Goal: Task Accomplishment & Management: Complete application form

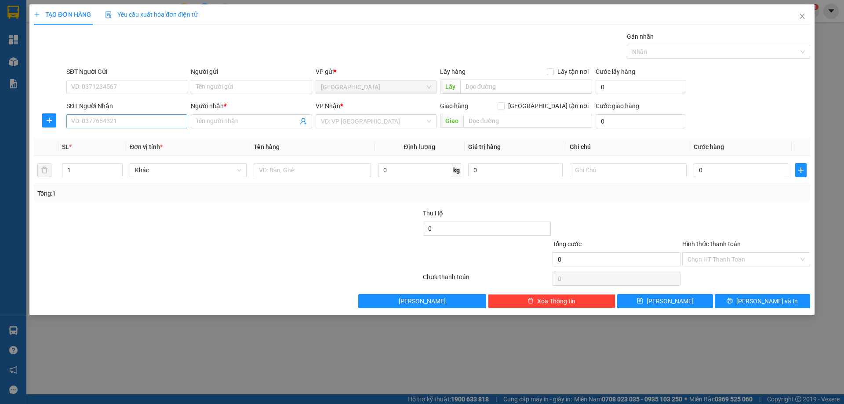
drag, startPoint x: 136, startPoint y: 130, endPoint x: 140, endPoint y: 124, distance: 7.7
click at [138, 125] on div "SĐT Người Nhận VD: 0377654321" at bounding box center [126, 116] width 121 height 31
click at [140, 124] on input "SĐT Người Nhận" at bounding box center [126, 121] width 121 height 14
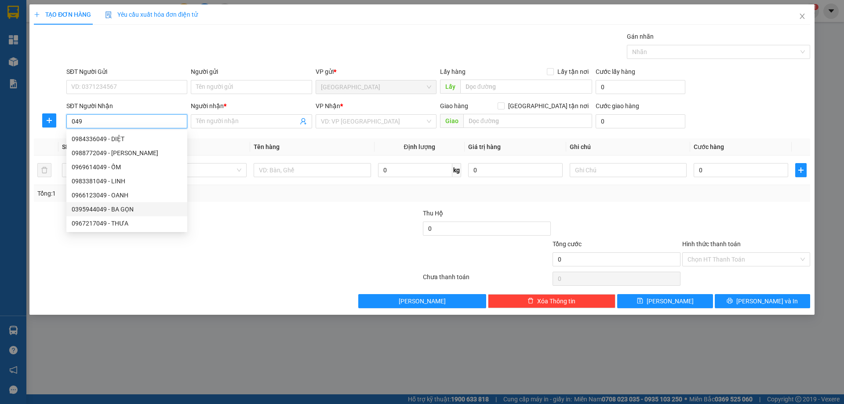
click at [131, 208] on div "0395944049 - BA GỌN" at bounding box center [127, 209] width 110 height 10
type input "0395944049"
type input "BA GỌN"
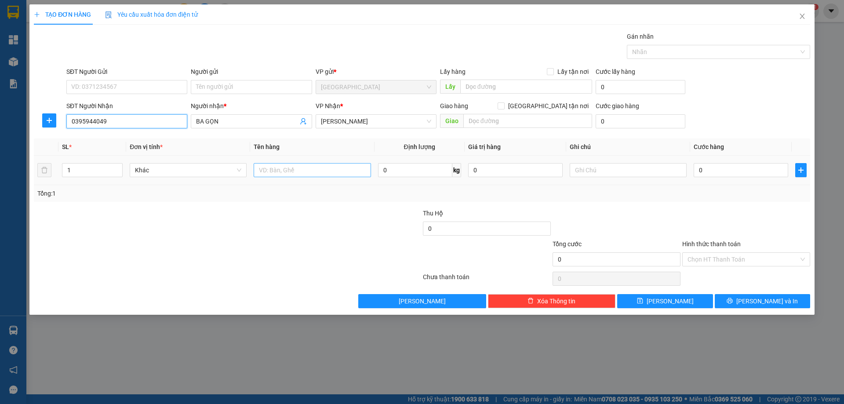
type input "0395944049"
click at [304, 175] on input "text" at bounding box center [312, 170] width 117 height 14
type input "1 HỘP"
click at [595, 174] on input "text" at bounding box center [628, 170] width 117 height 14
type input "R 30K"
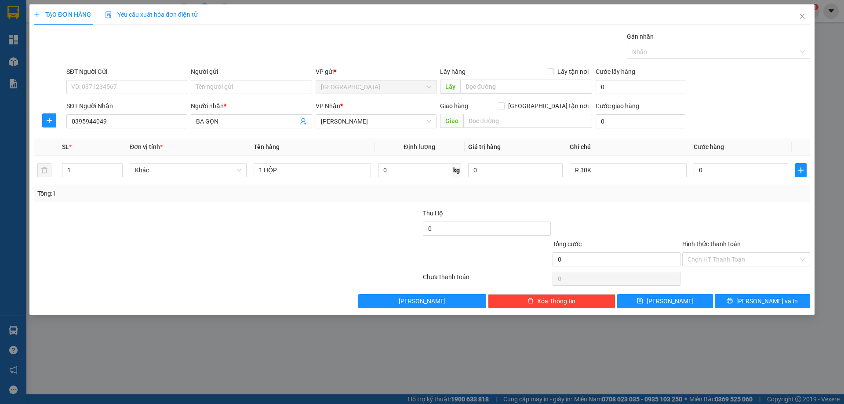
drag, startPoint x: 731, startPoint y: 266, endPoint x: 714, endPoint y: 290, distance: 28.8
click at [728, 271] on div "Transit Pickup Surcharge Ids Transit Deliver Surcharge Ids Transit Deliver Surc…" at bounding box center [422, 170] width 776 height 277
click at [718, 258] on input "Hình thức thanh toán" at bounding box center [743, 259] width 111 height 13
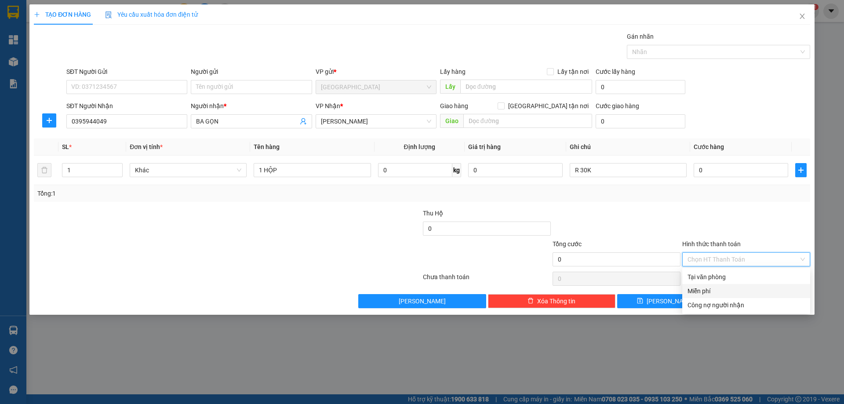
drag, startPoint x: 702, startPoint y: 290, endPoint x: 735, endPoint y: 300, distance: 34.4
click at [703, 291] on div "Miễn phí" at bounding box center [746, 291] width 117 height 10
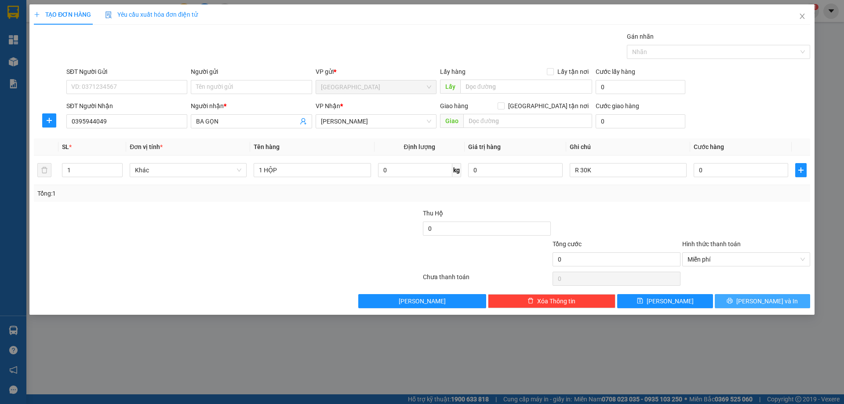
click at [754, 303] on button "[PERSON_NAME] và In" at bounding box center [762, 301] width 95 height 14
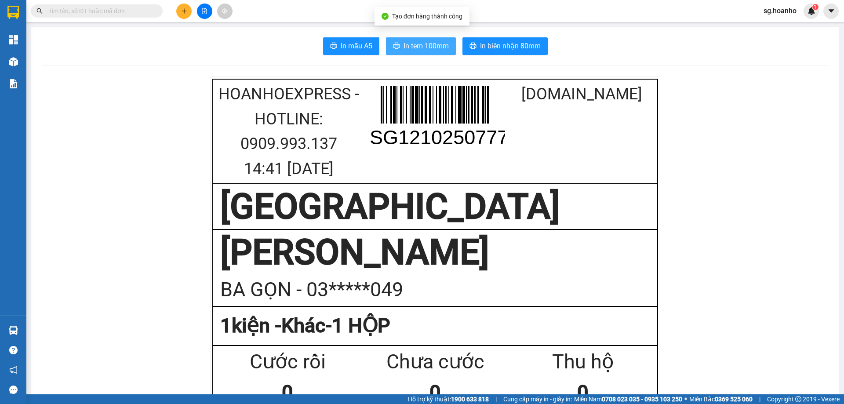
click at [406, 51] on span "In tem 100mm" at bounding box center [426, 45] width 45 height 11
click at [189, 16] on button at bounding box center [183, 11] width 15 height 15
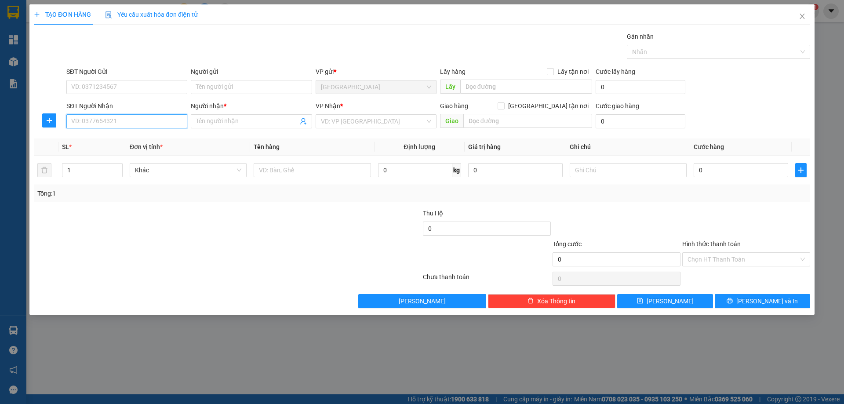
click at [122, 119] on input "SĐT Người Nhận" at bounding box center [126, 121] width 121 height 14
type input "0337287717"
click at [97, 134] on div "0337287717 - [PERSON_NAME]" at bounding box center [127, 139] width 110 height 10
type input "HUY"
type input "0337287717"
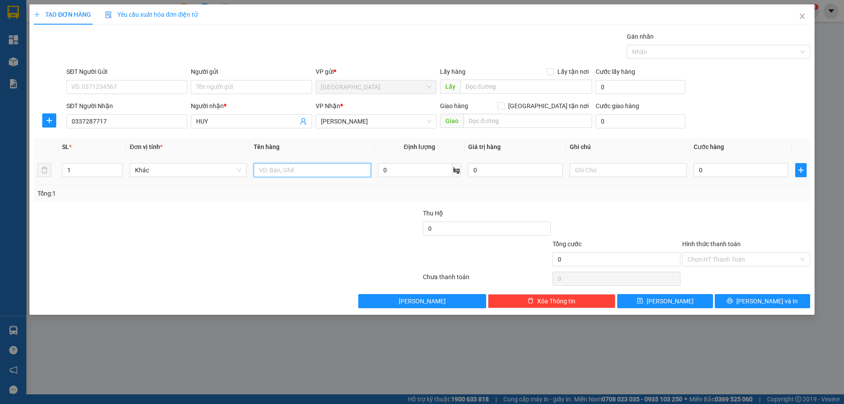
click at [320, 170] on input "text" at bounding box center [312, 170] width 117 height 14
type input "1T"
click at [764, 291] on div "Transit Pickup Surcharge Ids Transit Deliver Surcharge Ids Transit Deliver Surc…" at bounding box center [422, 170] width 776 height 277
click at [763, 301] on span "[PERSON_NAME] và In" at bounding box center [767, 301] width 62 height 10
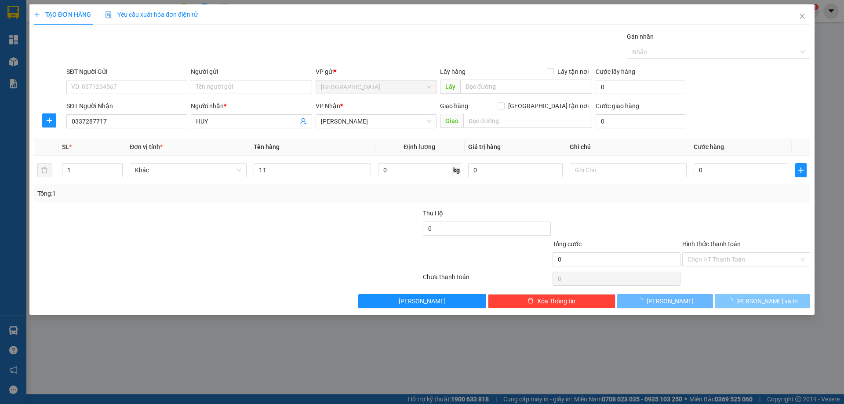
click at [766, 304] on span "[PERSON_NAME] và In" at bounding box center [767, 301] width 62 height 10
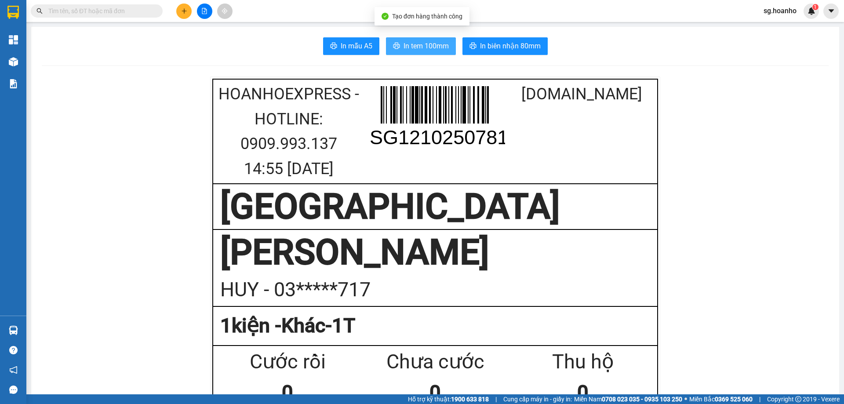
click at [419, 47] on span "In tem 100mm" at bounding box center [426, 45] width 45 height 11
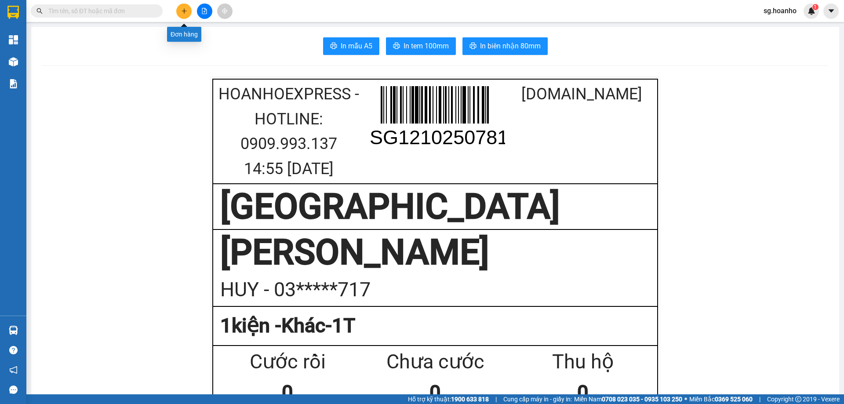
click at [178, 9] on button at bounding box center [183, 11] width 15 height 15
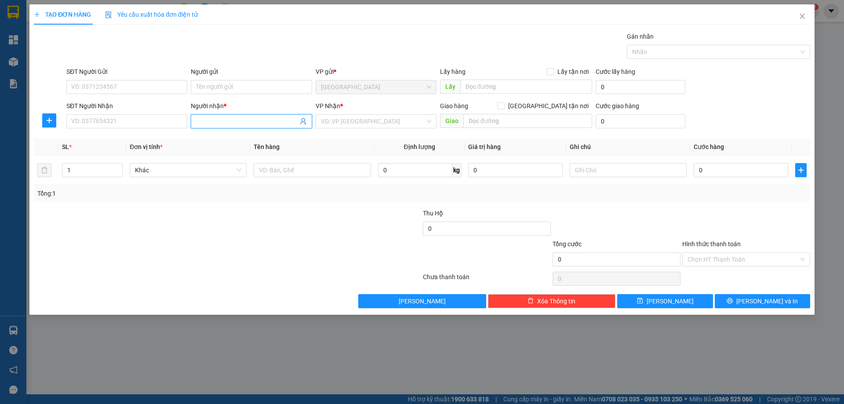
click at [216, 120] on input "Người nhận *" at bounding box center [247, 122] width 102 height 10
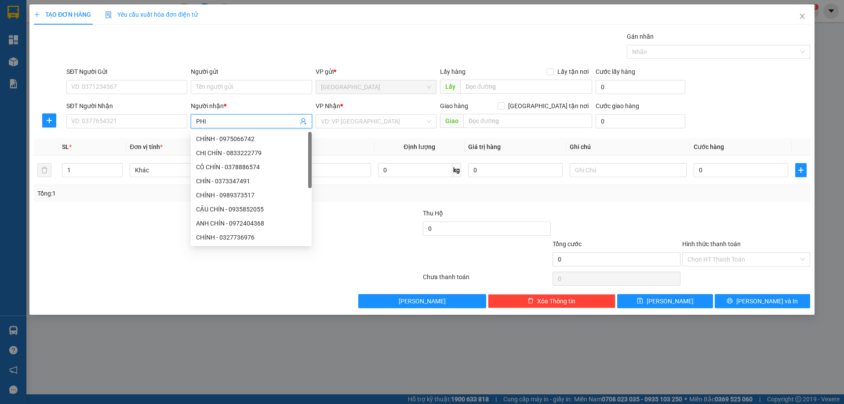
type input "PHI"
click at [223, 209] on div "PHI XÀ CỪ - 0961075479" at bounding box center [251, 209] width 110 height 10
type input "0961075479"
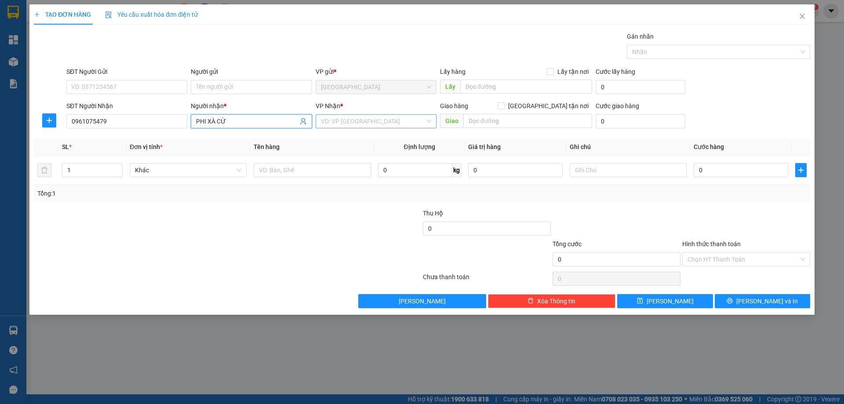
type input "PHI XÀ CỪ"
click at [329, 123] on input "search" at bounding box center [373, 121] width 104 height 13
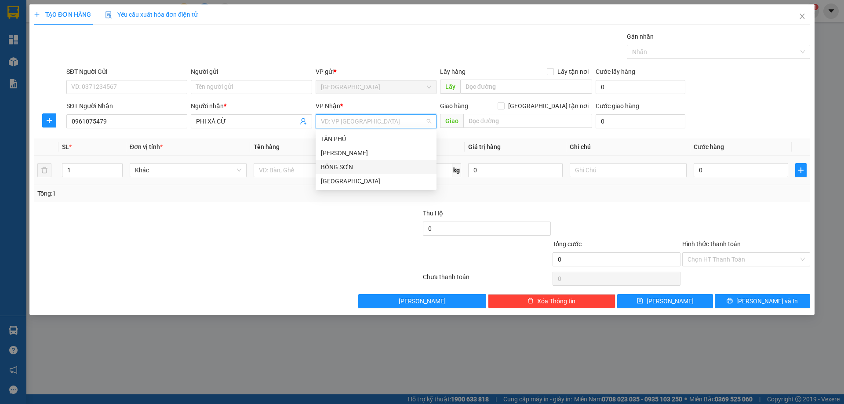
drag, startPoint x: 322, startPoint y: 162, endPoint x: 272, endPoint y: 177, distance: 52.4
click at [313, 164] on body "Kết quả tìm kiếm ( 18 ) Bộ lọc Mã ĐH Trạng thái Món hàng Thu hộ Tổng cước Chưa …" at bounding box center [422, 202] width 844 height 404
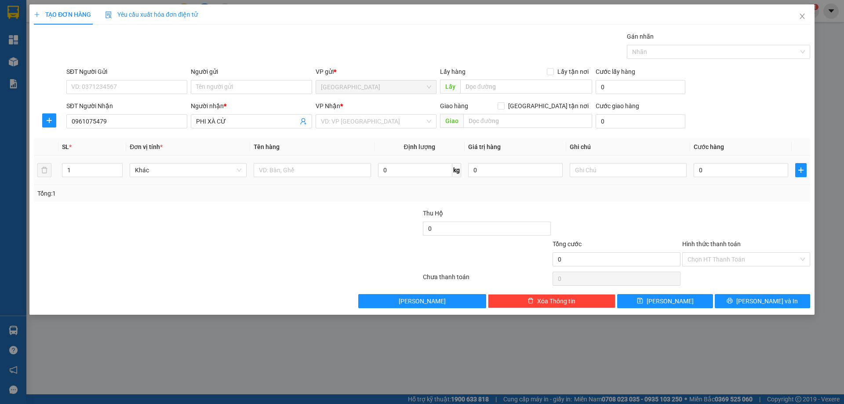
click at [272, 177] on div at bounding box center [312, 170] width 117 height 18
drag, startPoint x: 332, startPoint y: 129, endPoint x: 332, endPoint y: 123, distance: 6.6
click at [332, 129] on div "VP Nhận * VD: VP [GEOGRAPHIC_DATA]" at bounding box center [376, 116] width 121 height 31
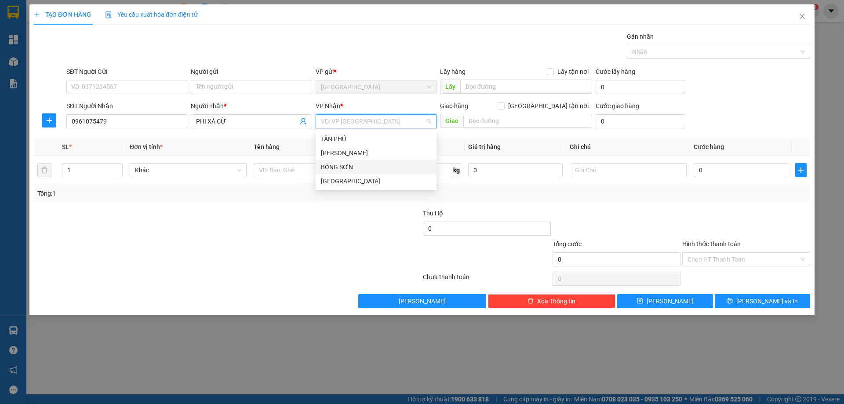
drag, startPoint x: 332, startPoint y: 123, endPoint x: 328, endPoint y: 153, distance: 31.0
click at [331, 126] on input "search" at bounding box center [373, 121] width 104 height 13
click at [324, 166] on div "BỒNG SƠN" at bounding box center [376, 167] width 110 height 10
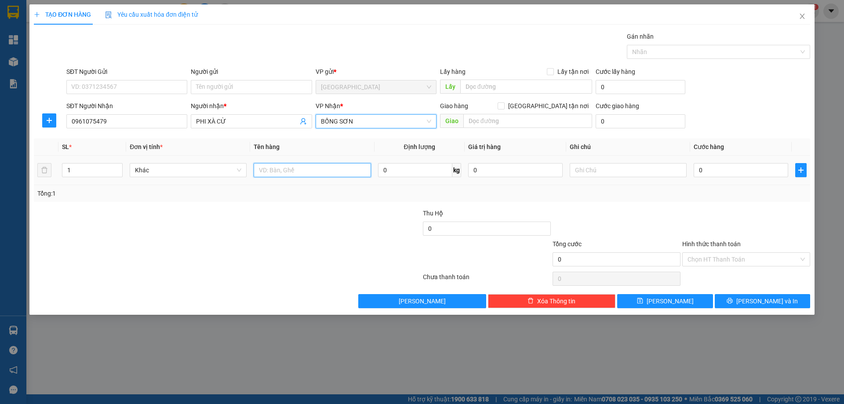
click at [291, 172] on input "text" at bounding box center [312, 170] width 117 height 14
type input "1 HỘP"
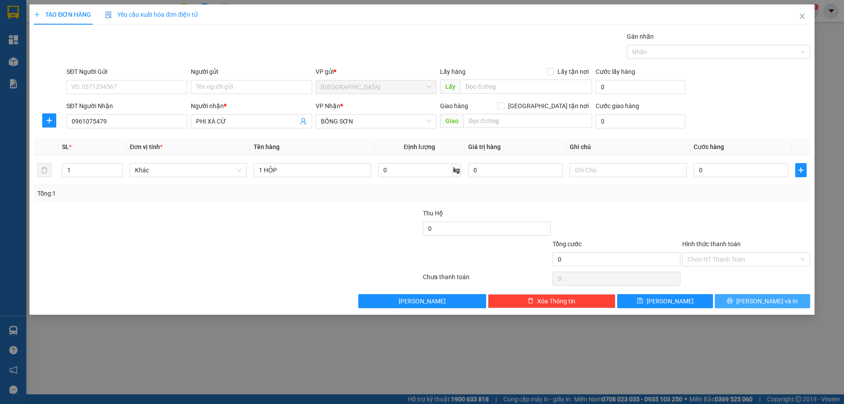
click at [777, 304] on span "[PERSON_NAME] và In" at bounding box center [767, 301] width 62 height 10
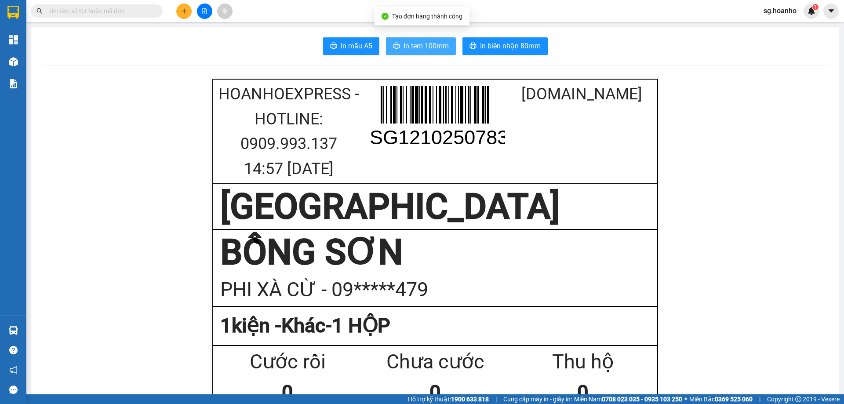
drag, startPoint x: 433, startPoint y: 40, endPoint x: 431, endPoint y: 50, distance: 9.4
click at [433, 42] on span "In tem 100mm" at bounding box center [426, 45] width 45 height 11
click at [181, 14] on button at bounding box center [183, 11] width 15 height 15
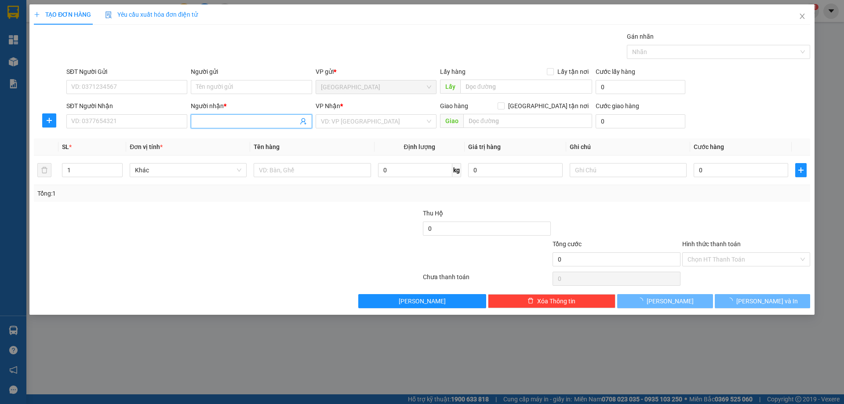
click at [208, 122] on input "Người nhận *" at bounding box center [247, 122] width 102 height 10
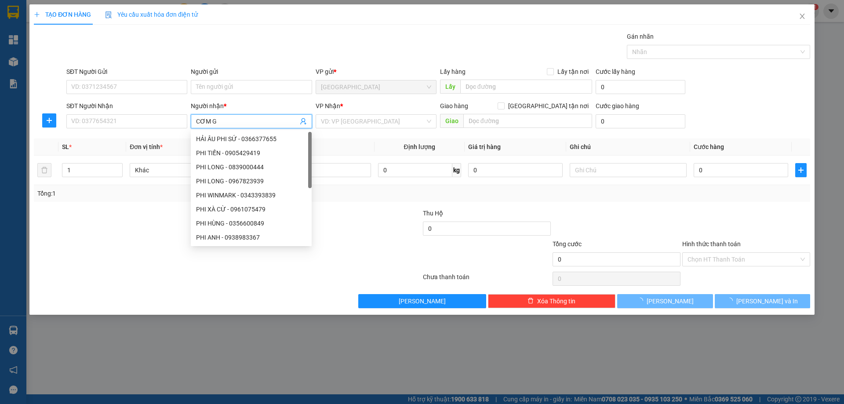
type input "CƠM GÀ"
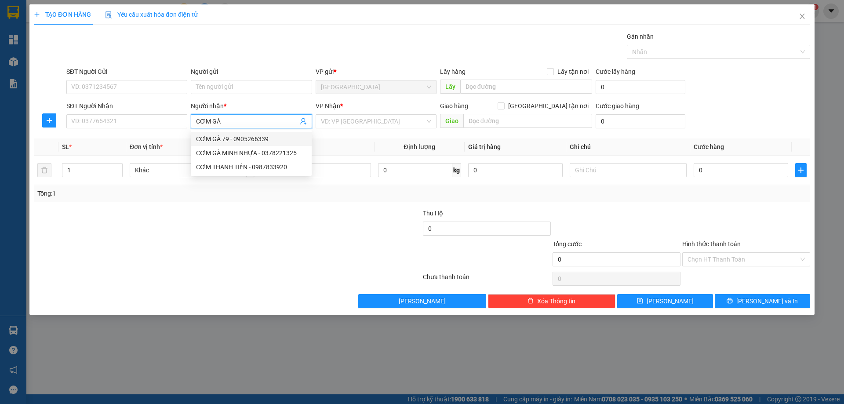
click at [228, 142] on div "CƠM GÀ 79 - 0905266339" at bounding box center [251, 139] width 110 height 10
type input "0905266339"
type input "CƠM GÀ 79"
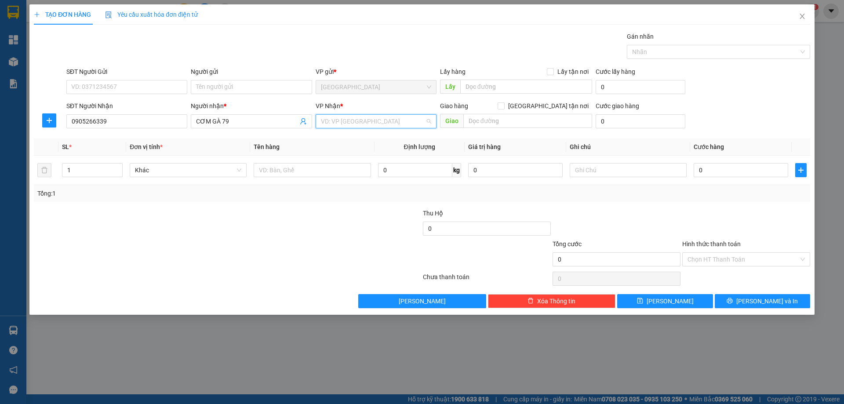
click at [378, 126] on input "search" at bounding box center [373, 121] width 104 height 13
drag, startPoint x: 331, startPoint y: 167, endPoint x: 299, endPoint y: 178, distance: 34.2
click at [331, 169] on div "BỒNG SƠN" at bounding box center [376, 167] width 110 height 10
click at [284, 172] on input "text" at bounding box center [312, 170] width 117 height 14
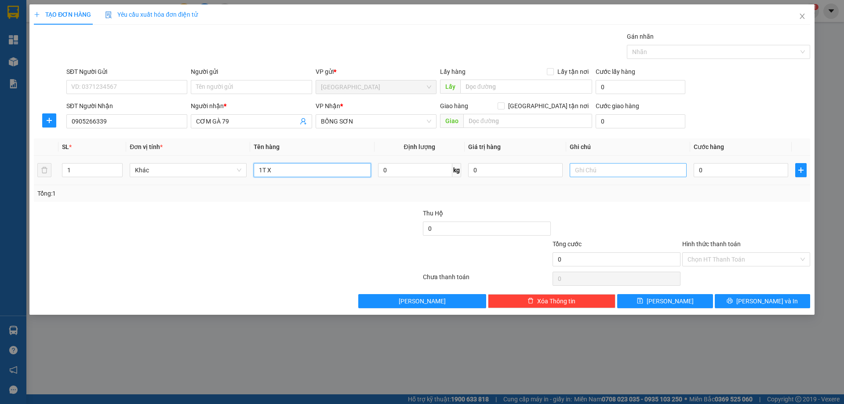
type input "1T X"
click at [617, 172] on input "text" at bounding box center [628, 170] width 117 height 14
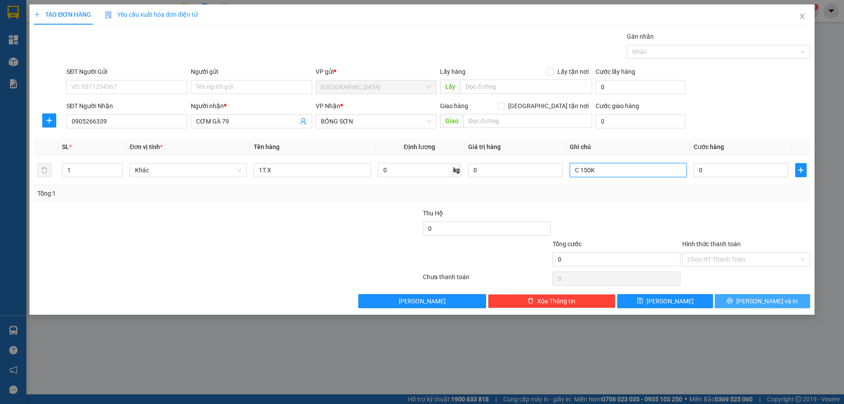
type input "C 150K"
click at [733, 303] on icon "printer" at bounding box center [730, 301] width 6 height 6
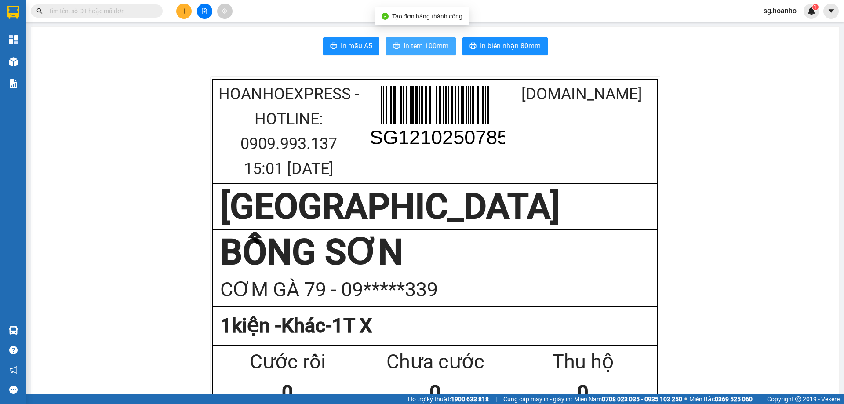
click at [409, 51] on span "In tem 100mm" at bounding box center [426, 45] width 45 height 11
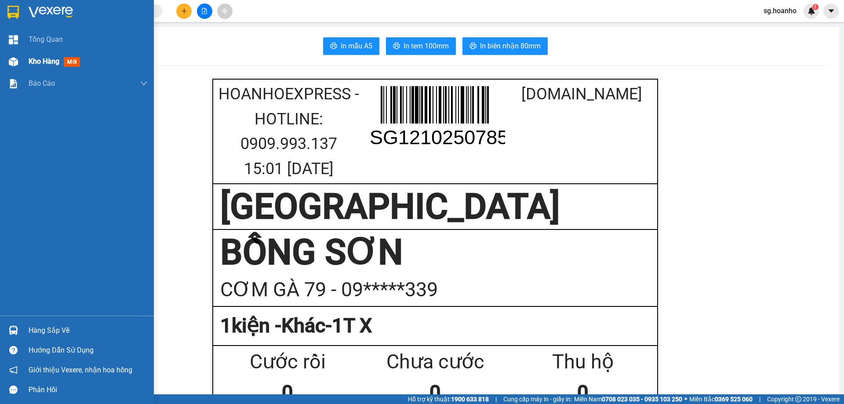
click at [70, 57] on div "Kho hàng mới" at bounding box center [56, 61] width 55 height 11
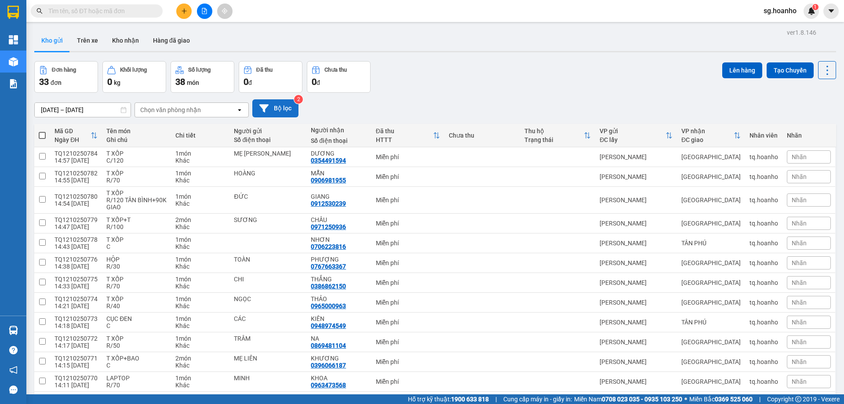
click at [275, 113] on button "Bộ lọc" at bounding box center [275, 108] width 46 height 18
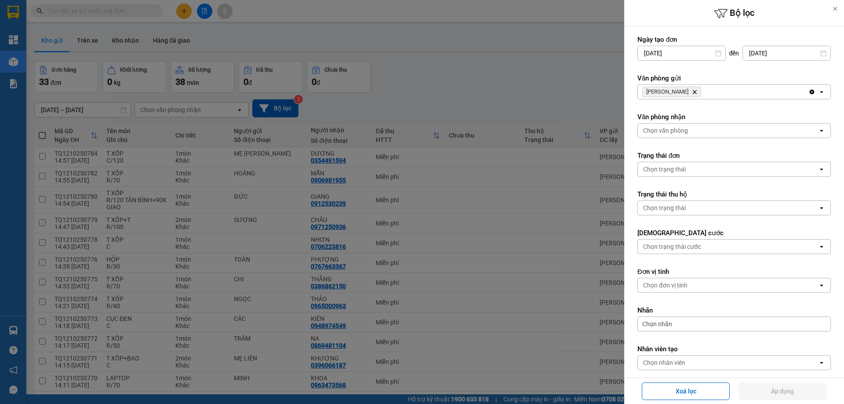
click at [692, 90] on icon "Delete" at bounding box center [694, 91] width 5 height 5
click at [679, 90] on div "Chọn văn phòng" at bounding box center [665, 91] width 45 height 9
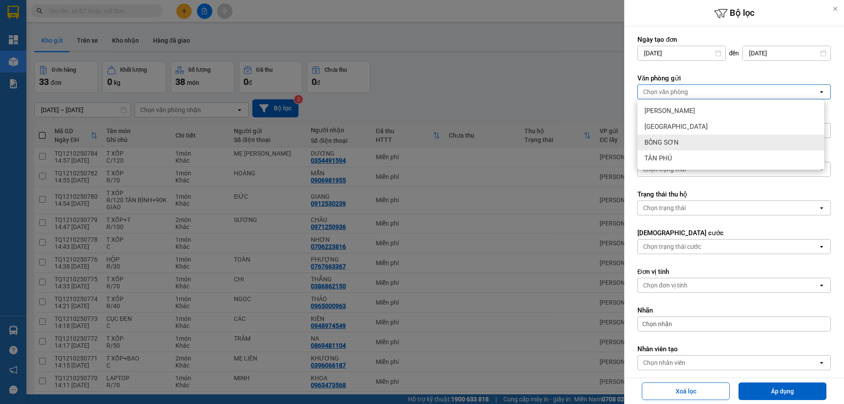
click at [674, 137] on div "BỒNG SƠN" at bounding box center [730, 143] width 187 height 16
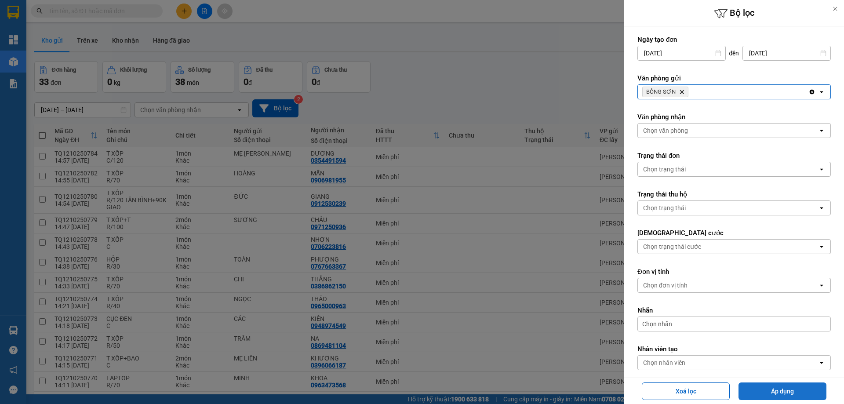
click at [777, 388] on button "Áp dụng" at bounding box center [783, 391] width 88 height 18
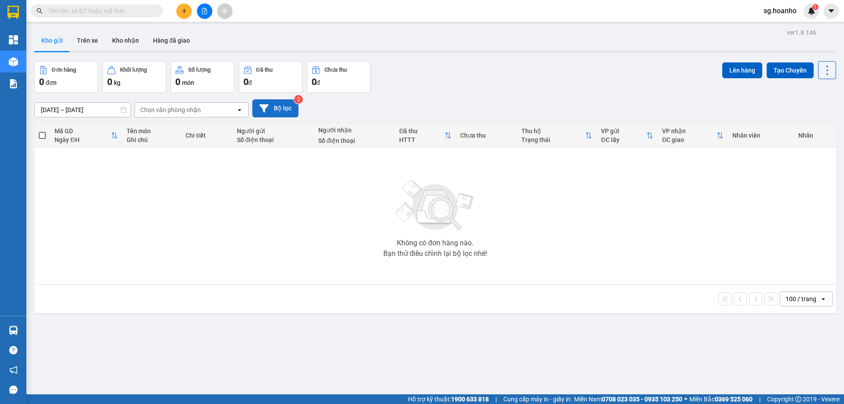
click at [284, 108] on button "Bộ lọc" at bounding box center [275, 108] width 46 height 18
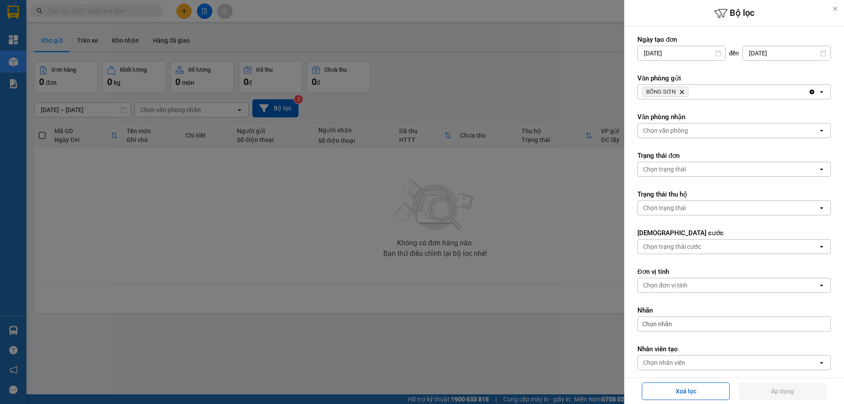
click at [679, 94] on icon "Delete" at bounding box center [681, 91] width 5 height 5
click at [674, 91] on div "Chọn văn phòng" at bounding box center [665, 91] width 45 height 9
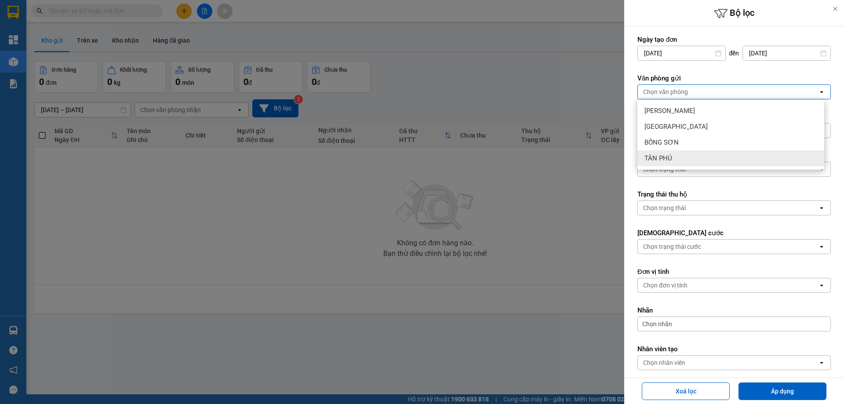
click at [678, 157] on div "TÂN PHÚ" at bounding box center [730, 158] width 187 height 16
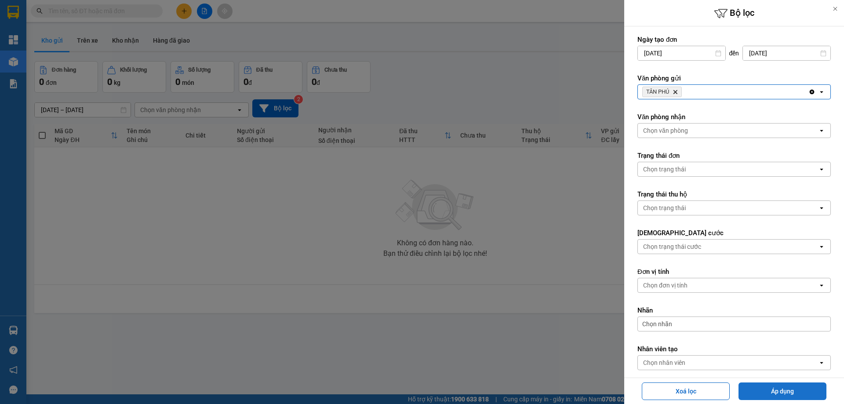
click at [803, 389] on button "Áp dụng" at bounding box center [783, 391] width 88 height 18
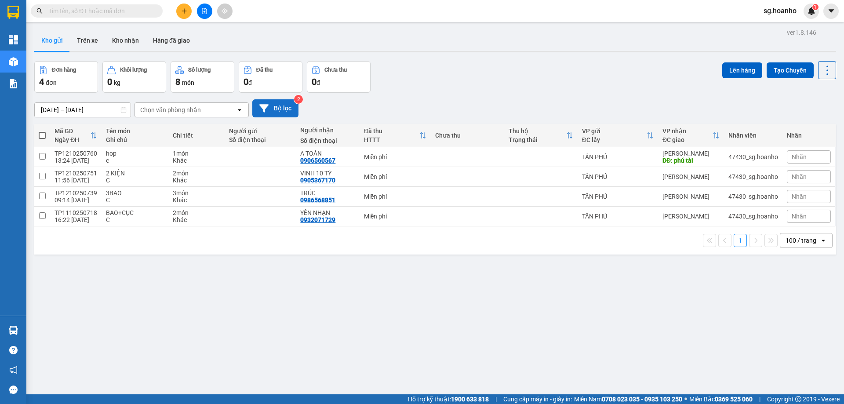
click at [283, 113] on button "Bộ lọc" at bounding box center [275, 108] width 46 height 18
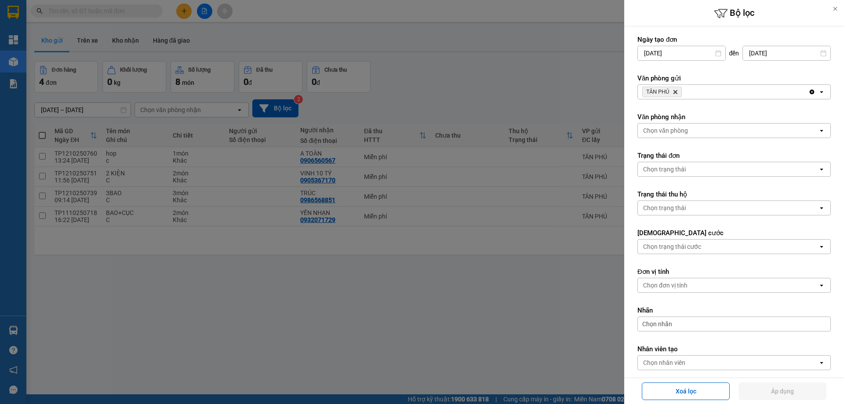
click at [676, 91] on icon "Delete" at bounding box center [675, 91] width 5 height 5
click at [671, 89] on div "Chọn văn phòng" at bounding box center [665, 91] width 45 height 9
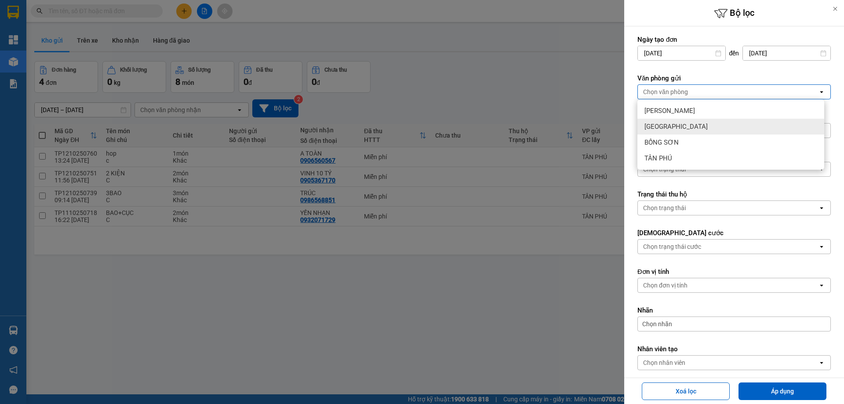
click at [677, 121] on div "[GEOGRAPHIC_DATA]" at bounding box center [730, 127] width 187 height 16
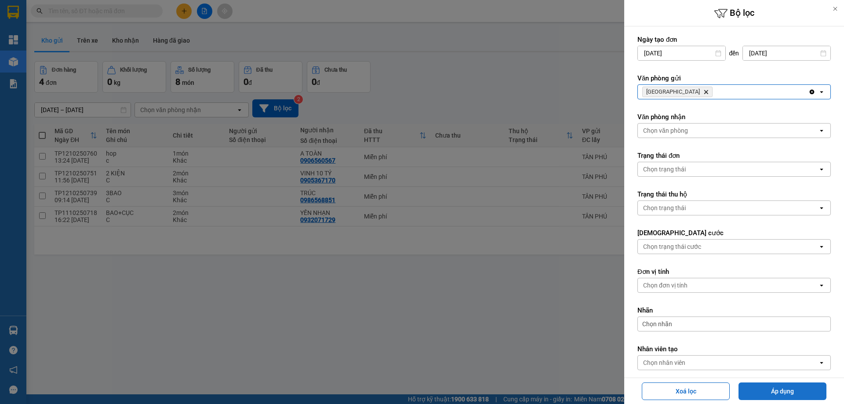
click at [765, 393] on button "Áp dụng" at bounding box center [783, 391] width 88 height 18
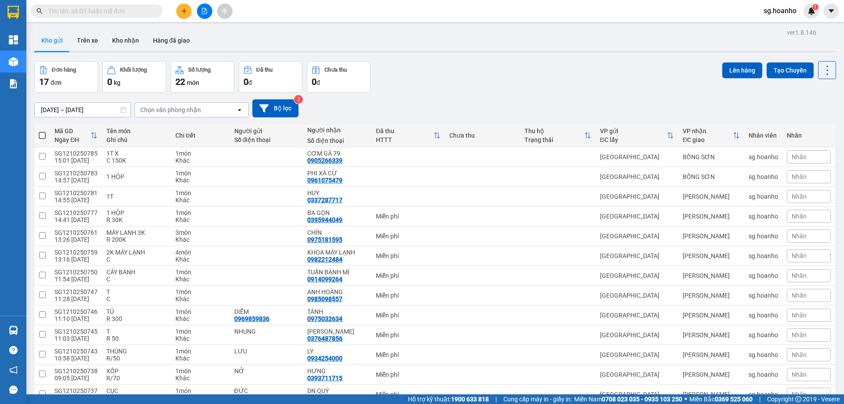
click at [145, 11] on input "text" at bounding box center [100, 11] width 104 height 10
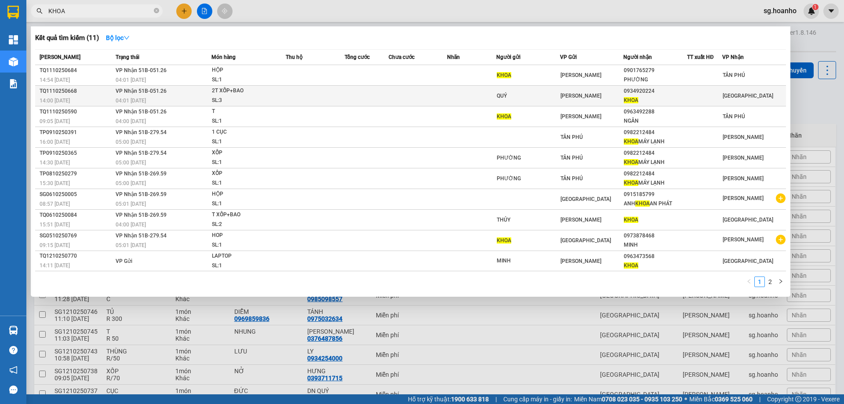
type input "KHOA"
click at [543, 95] on div "QUÝ" at bounding box center [528, 95] width 63 height 9
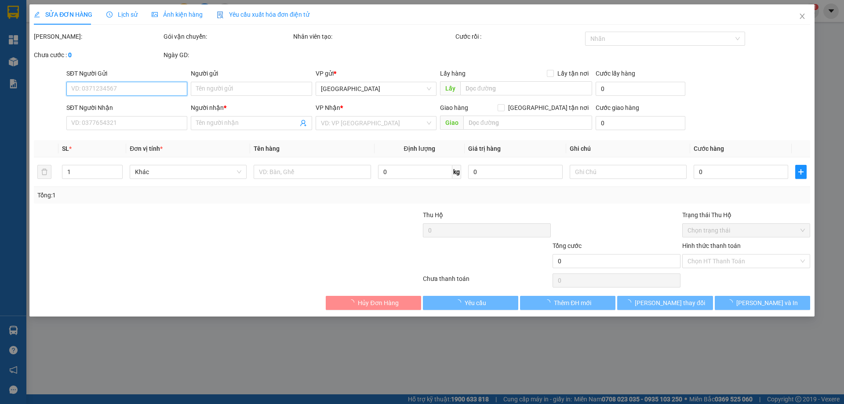
type input "QUÝ"
type input "0934920224"
type input "KHOA"
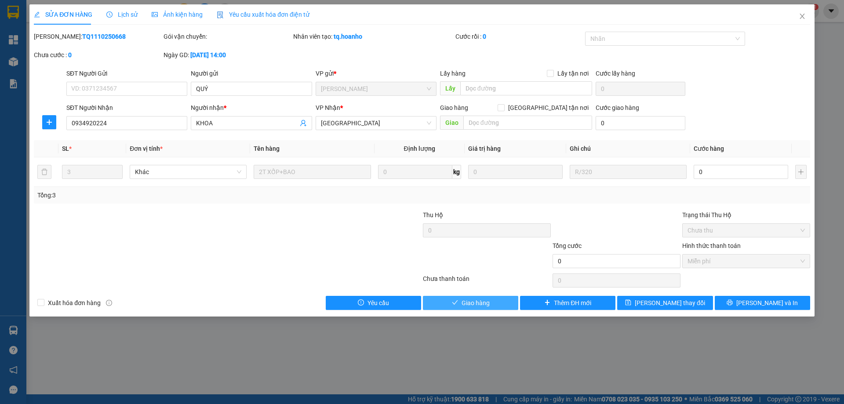
click at [479, 301] on span "Giao hàng" at bounding box center [476, 303] width 28 height 10
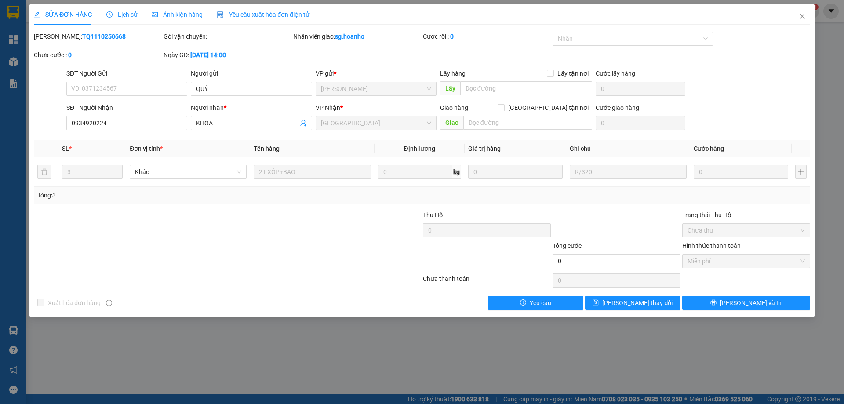
click at [596, 395] on div "SỬA ĐƠN HÀNG Lịch sử Ảnh kiện hàng Yêu cầu xuất hóa đơn điện tử Total Paid Fee …" at bounding box center [422, 202] width 844 height 404
click at [801, 16] on icon "close" at bounding box center [802, 16] width 7 height 7
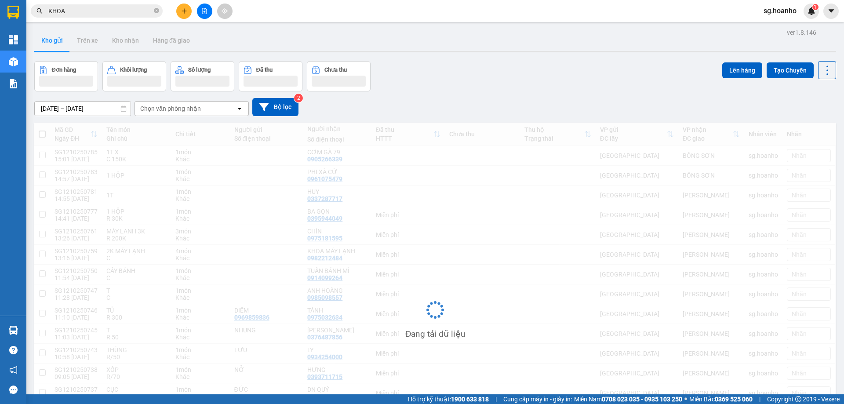
click at [183, 12] on icon "plus" at bounding box center [184, 11] width 6 height 6
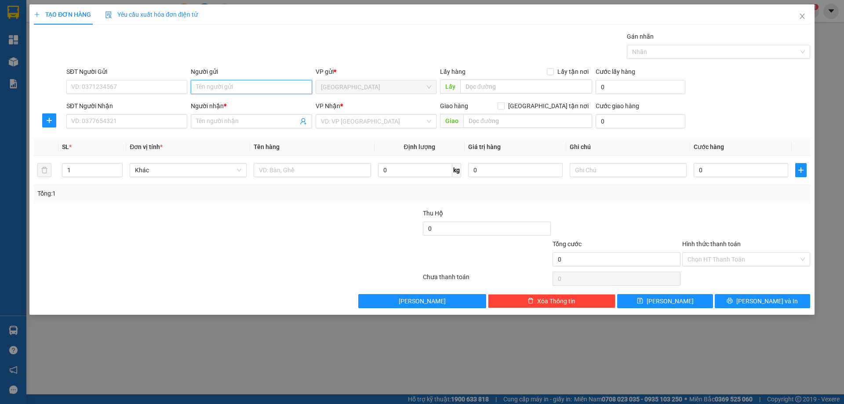
click at [252, 87] on input "Người gửi" at bounding box center [251, 87] width 121 height 14
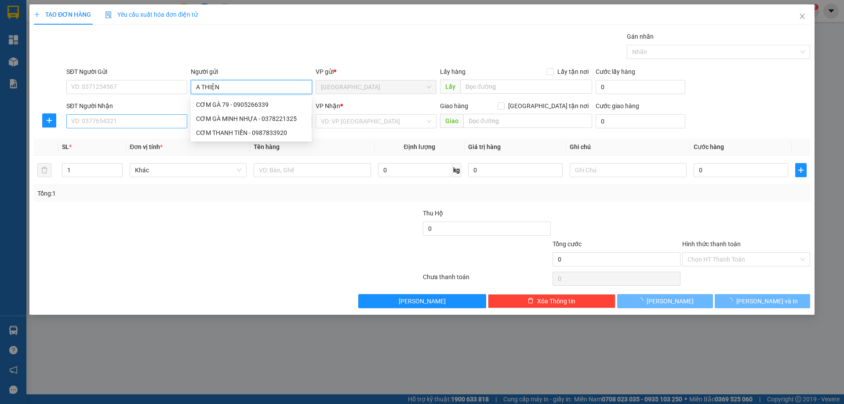
type input "A THIỆN"
click at [173, 127] on input "SĐT Người Nhận" at bounding box center [126, 121] width 121 height 14
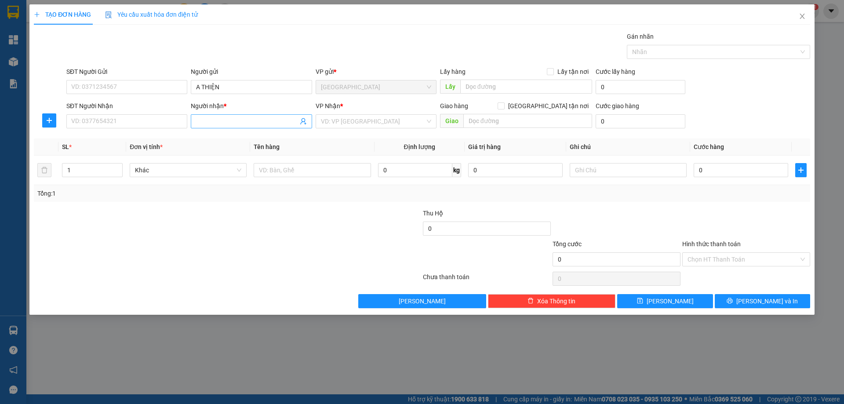
click at [227, 120] on input "Người nhận *" at bounding box center [247, 122] width 102 height 10
type input "6 TÙNG"
click at [176, 118] on input "SĐT Người Nhận" at bounding box center [126, 121] width 121 height 14
type input "0982761850"
click at [133, 137] on div "0982761850 - SÁU TÙNG" at bounding box center [127, 139] width 110 height 10
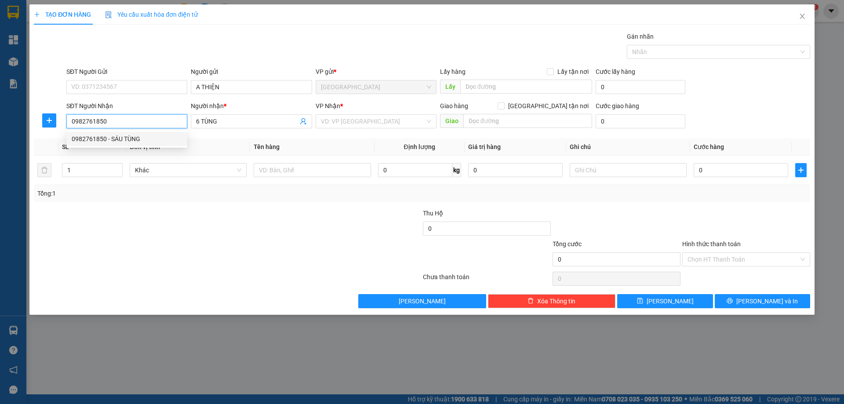
type input "SÁU TÙNG"
type input "0982761850"
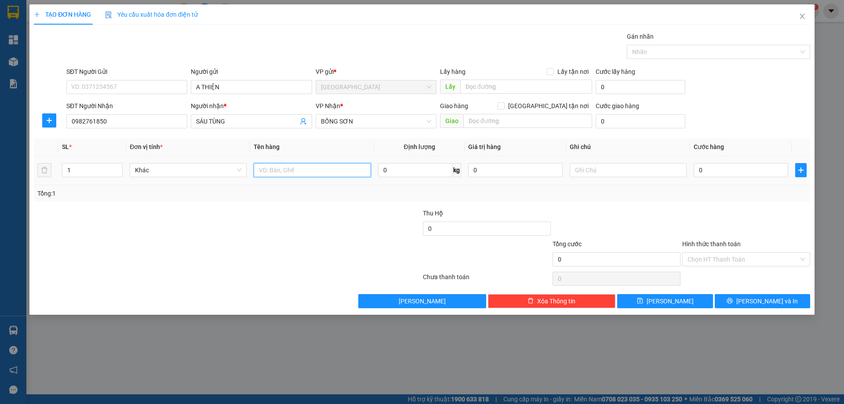
click at [324, 171] on input "text" at bounding box center [312, 170] width 117 height 14
type input "TÚI"
click at [611, 173] on input "text" at bounding box center [628, 170] width 117 height 14
type input "R/40"
drag, startPoint x: 702, startPoint y: 245, endPoint x: 706, endPoint y: 266, distance: 21.0
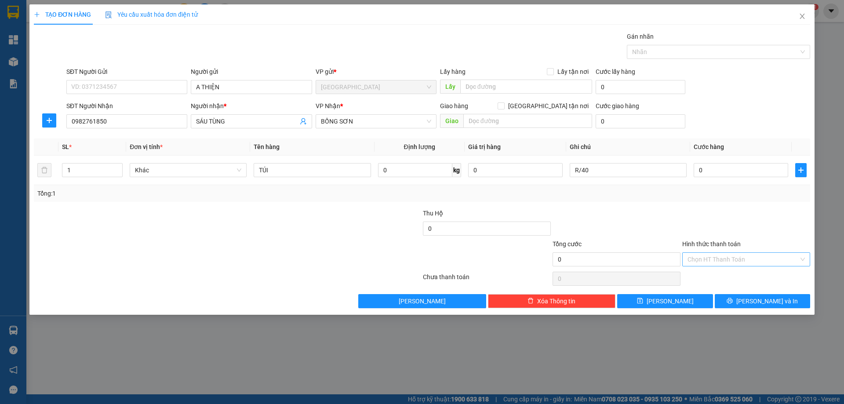
click at [702, 244] on label "Hình thức thanh toán" at bounding box center [711, 243] width 58 height 7
click at [702, 253] on input "Hình thức thanh toán" at bounding box center [743, 259] width 111 height 13
click at [719, 293] on div "Miễn phí" at bounding box center [746, 291] width 117 height 10
drag, startPoint x: 734, startPoint y: 299, endPoint x: 728, endPoint y: 306, distance: 9.3
click at [733, 301] on button "[PERSON_NAME] và In" at bounding box center [762, 301] width 95 height 14
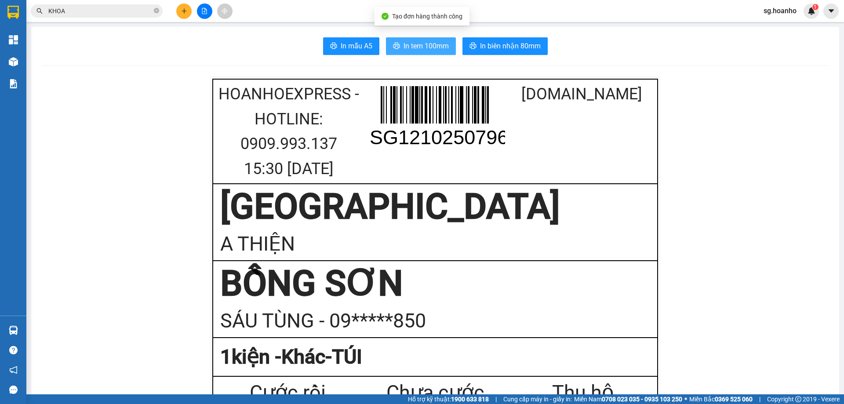
drag, startPoint x: 414, startPoint y: 46, endPoint x: 564, endPoint y: 194, distance: 211.4
click at [415, 44] on span "In tem 100mm" at bounding box center [426, 45] width 45 height 11
click at [192, 13] on div at bounding box center [204, 11] width 66 height 15
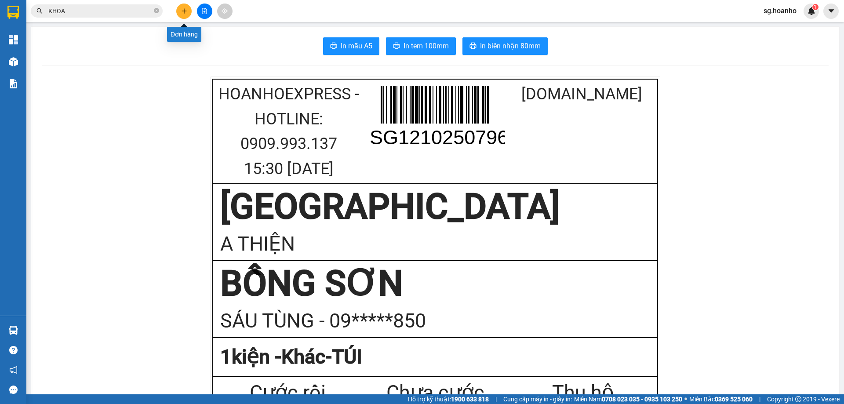
click at [184, 11] on icon "plus" at bounding box center [184, 10] width 0 height 5
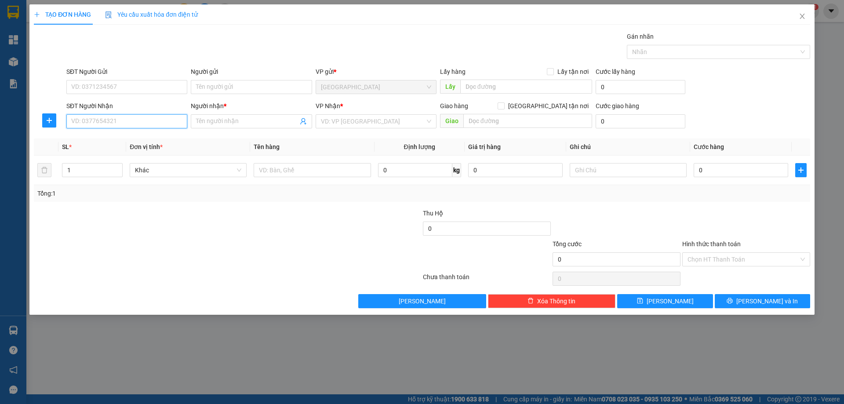
click at [164, 125] on input "SĐT Người Nhận" at bounding box center [126, 121] width 121 height 14
click at [149, 140] on div "0344216469 - NGHĨA LÂM" at bounding box center [127, 139] width 110 height 10
type input "0344216469"
type input "NGHĨA LÂM"
type input "0344216469"
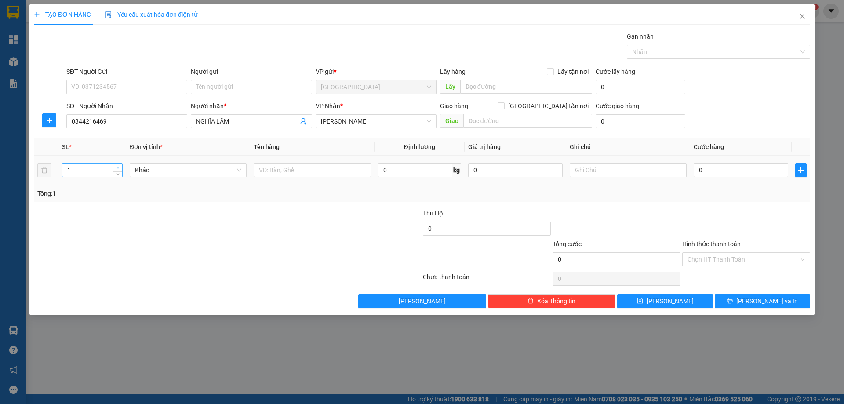
type input "2"
click at [118, 167] on icon "up" at bounding box center [118, 168] width 3 height 3
click at [315, 171] on input "text" at bounding box center [312, 170] width 117 height 14
type input "XỐP"
click at [580, 165] on input "text" at bounding box center [628, 170] width 117 height 14
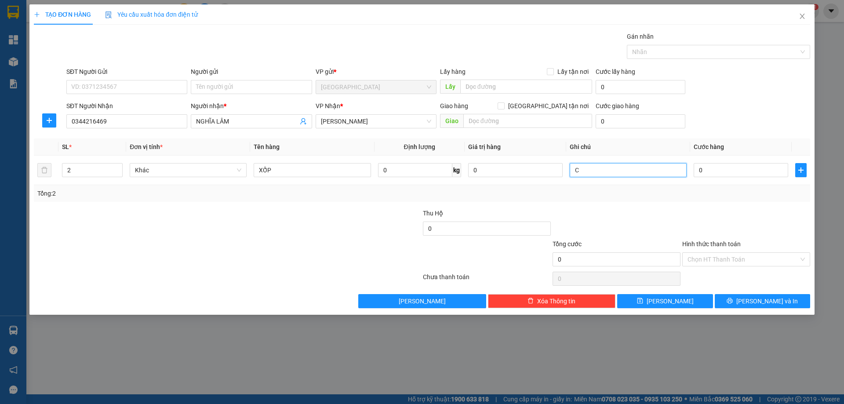
type input "C"
click at [698, 242] on label "Hình thức thanh toán" at bounding box center [711, 243] width 58 height 7
click at [698, 253] on input "Hình thức thanh toán" at bounding box center [743, 259] width 111 height 13
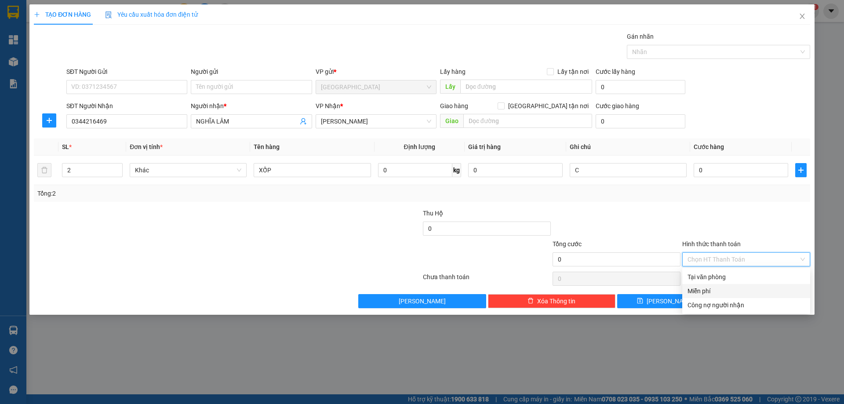
click at [696, 293] on div "Miễn phí" at bounding box center [746, 291] width 117 height 10
click at [758, 302] on span "[PERSON_NAME] và In" at bounding box center [767, 301] width 62 height 10
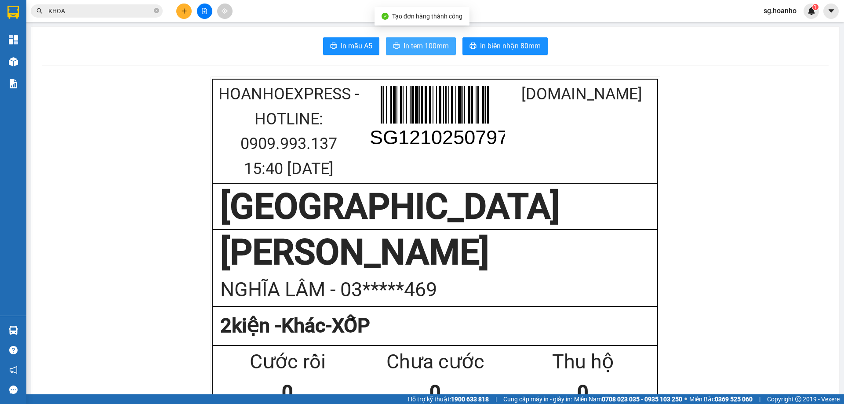
drag, startPoint x: 405, startPoint y: 45, endPoint x: 694, endPoint y: 171, distance: 315.0
click at [409, 47] on span "In tem 100mm" at bounding box center [426, 45] width 45 height 11
click at [157, 11] on icon "close-circle" at bounding box center [156, 10] width 5 height 5
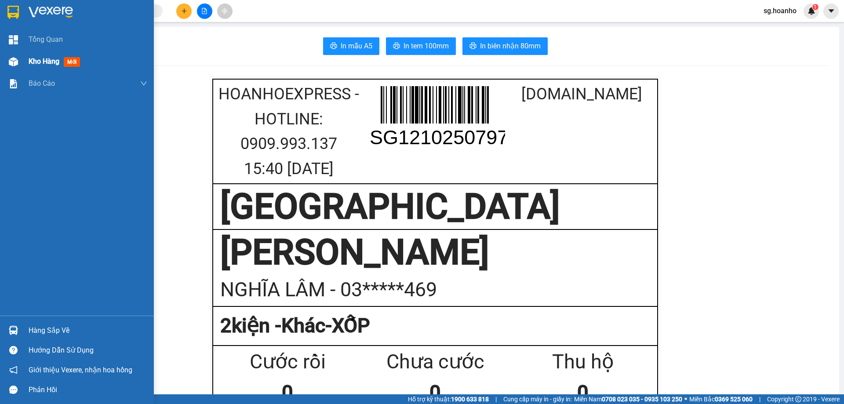
click at [67, 58] on span "mới" at bounding box center [72, 62] width 16 height 10
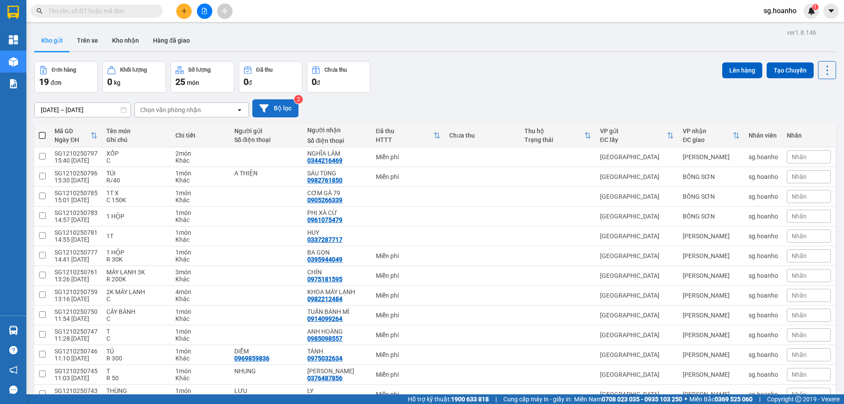
click at [278, 106] on button "Bộ lọc" at bounding box center [275, 108] width 46 height 18
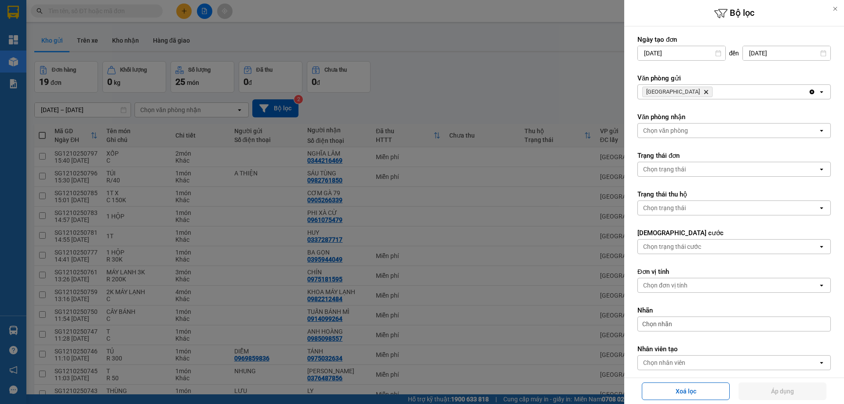
click at [703, 91] on icon "Delete" at bounding box center [705, 91] width 5 height 5
click at [669, 91] on div "Chọn văn phòng" at bounding box center [665, 91] width 45 height 9
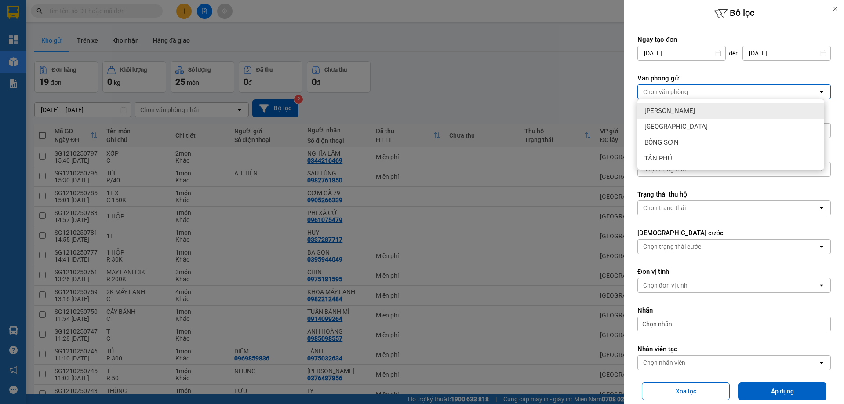
click at [668, 109] on span "[PERSON_NAME]" at bounding box center [669, 110] width 51 height 9
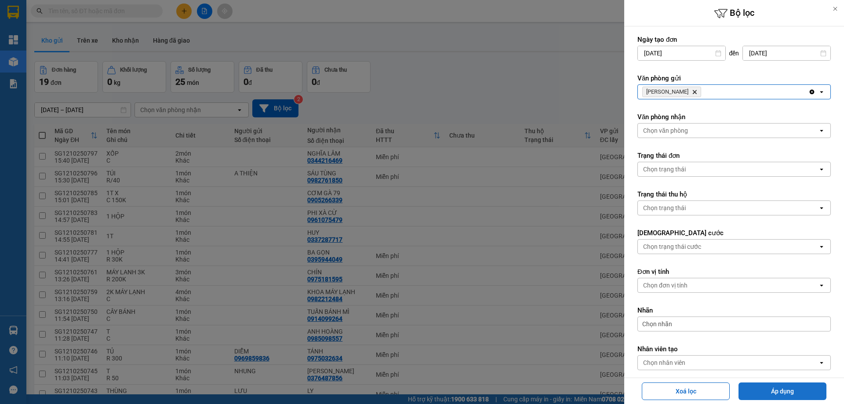
click at [773, 392] on button "Áp dụng" at bounding box center [783, 391] width 88 height 18
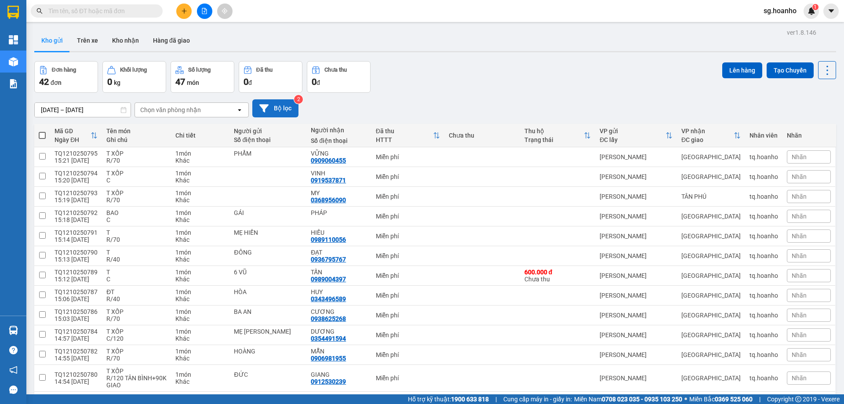
click at [270, 112] on button "Bộ lọc" at bounding box center [275, 108] width 46 height 18
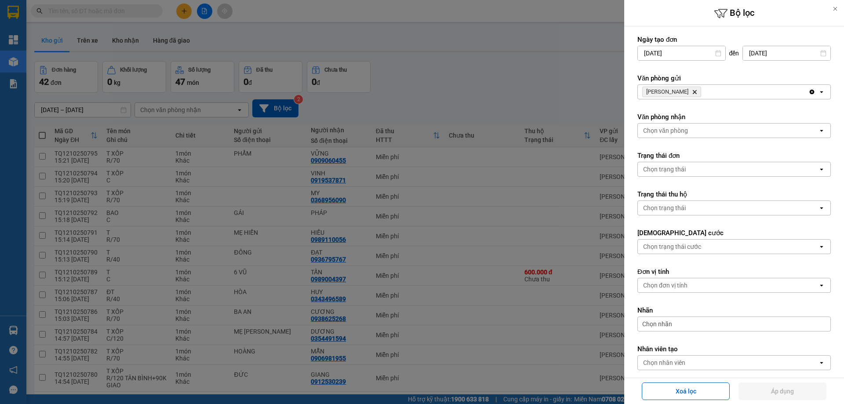
click at [692, 91] on icon "Delete" at bounding box center [694, 91] width 5 height 5
click at [672, 91] on div "Chọn văn phòng" at bounding box center [665, 91] width 45 height 9
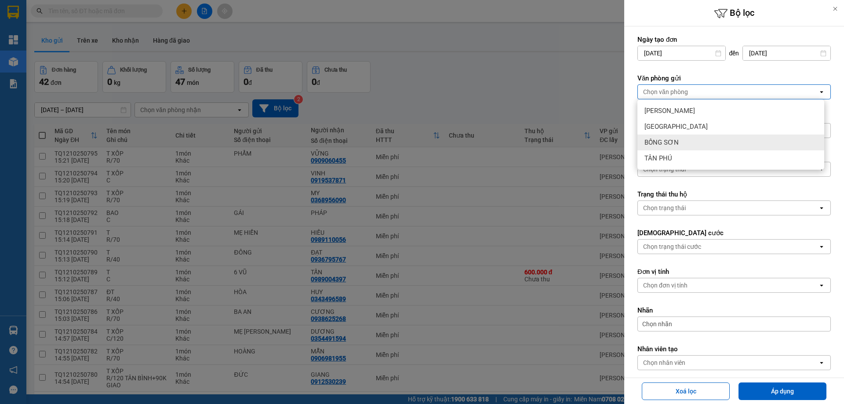
click at [658, 141] on span "BỒNG SƠN" at bounding box center [661, 142] width 34 height 9
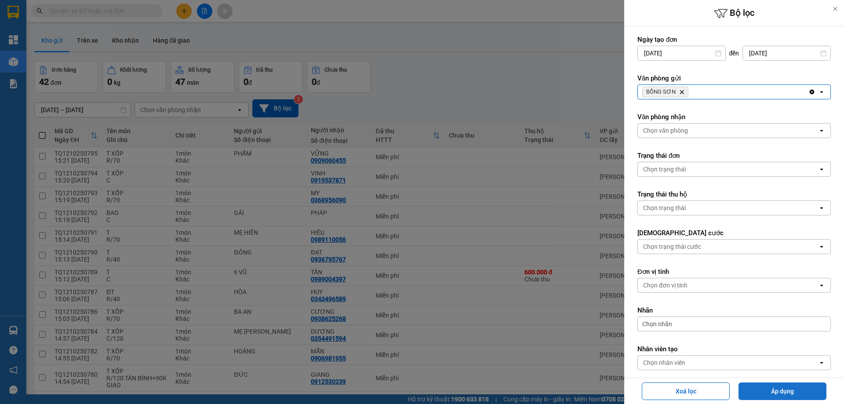
click at [775, 397] on button "Áp dụng" at bounding box center [783, 391] width 88 height 18
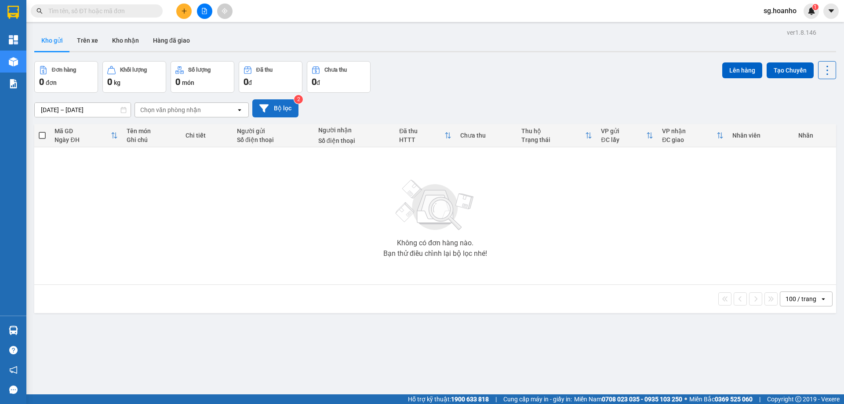
click at [285, 111] on button "Bộ lọc" at bounding box center [275, 108] width 46 height 18
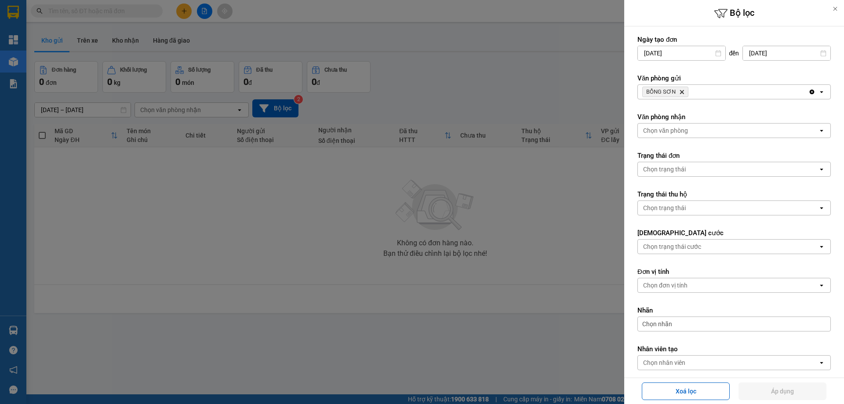
click at [680, 91] on icon "BỒNG SƠN, close by backspace" at bounding box center [682, 92] width 4 height 4
click at [656, 98] on div "Chọn văn phòng" at bounding box center [728, 92] width 180 height 14
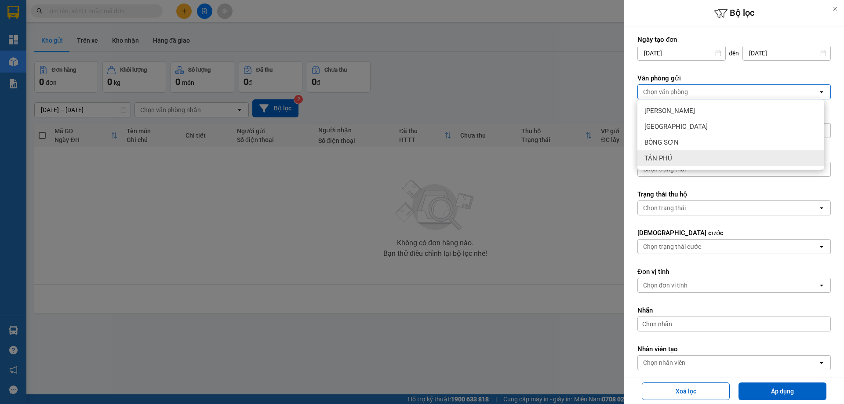
click at [662, 161] on span "TÂN PHÚ" at bounding box center [658, 158] width 28 height 9
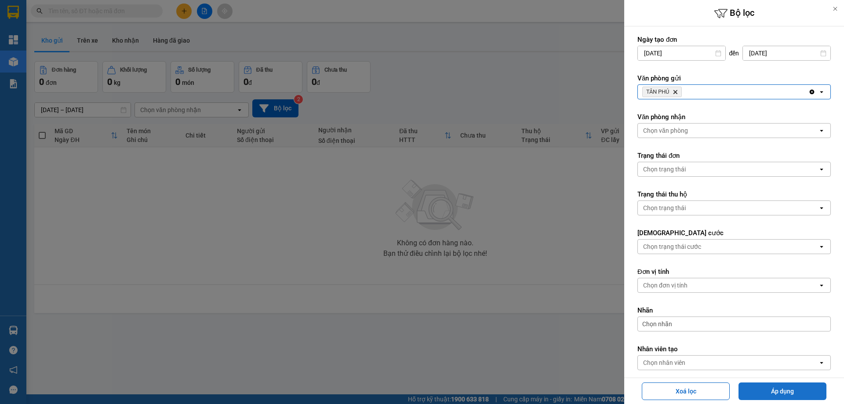
click at [759, 391] on button "Áp dụng" at bounding box center [783, 391] width 88 height 18
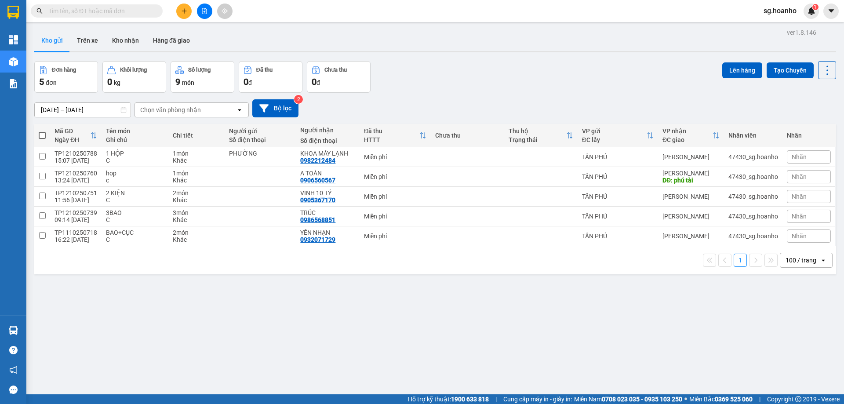
click at [188, 10] on button at bounding box center [183, 11] width 15 height 15
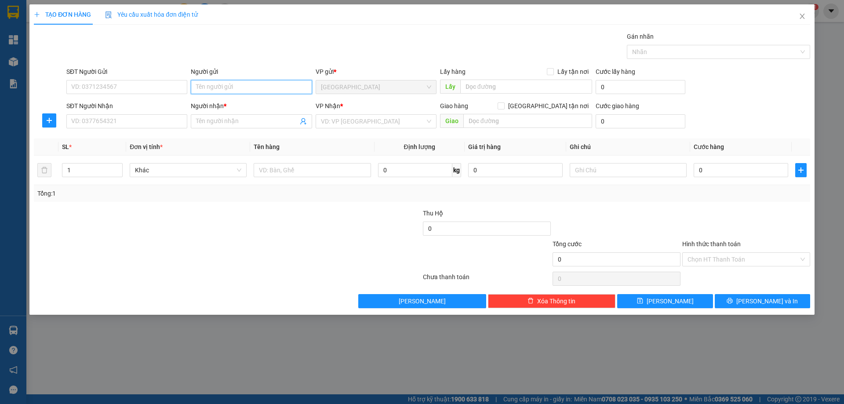
click at [223, 89] on input "Người gửi" at bounding box center [251, 87] width 121 height 14
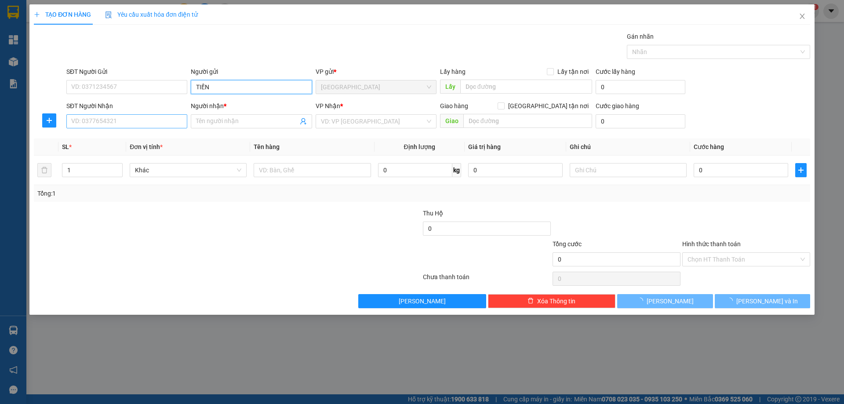
type input "TIẾN"
click at [128, 118] on input "SĐT Người Nhận" at bounding box center [126, 121] width 121 height 14
drag, startPoint x: 130, startPoint y: 135, endPoint x: 252, endPoint y: 139, distance: 121.8
click at [135, 135] on div "0395637720 - THUẬN" at bounding box center [127, 139] width 110 height 10
type input "0395637720"
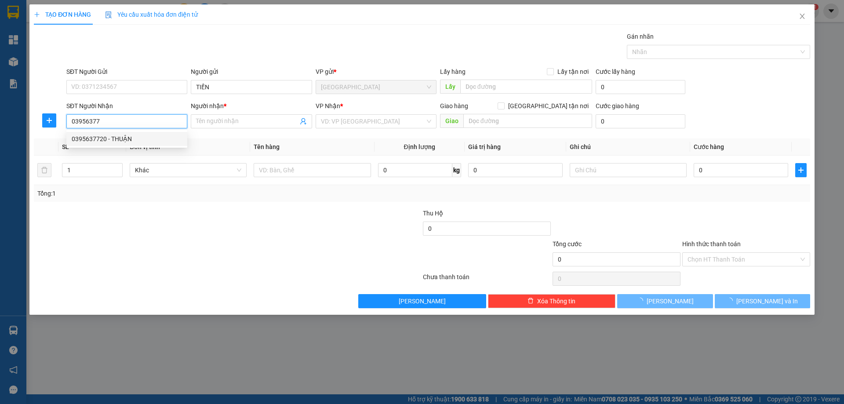
type input "THUẬN"
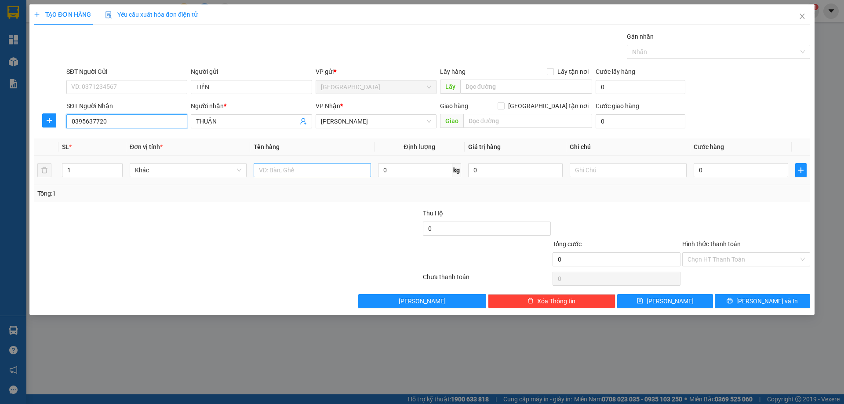
type input "0395637720"
click at [309, 164] on input "text" at bounding box center [312, 170] width 117 height 14
type input "XỐP"
click at [616, 174] on input "text" at bounding box center [628, 170] width 117 height 14
type input "C"
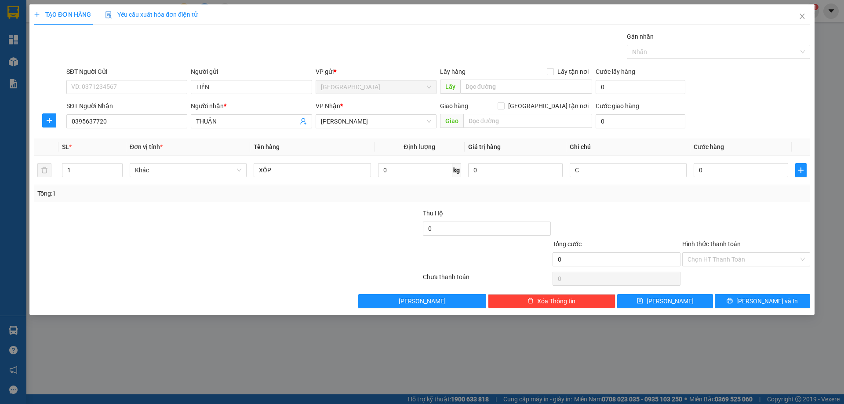
click at [712, 240] on label "Hình thức thanh toán" at bounding box center [711, 243] width 58 height 7
click at [712, 253] on input "Hình thức thanh toán" at bounding box center [743, 259] width 111 height 13
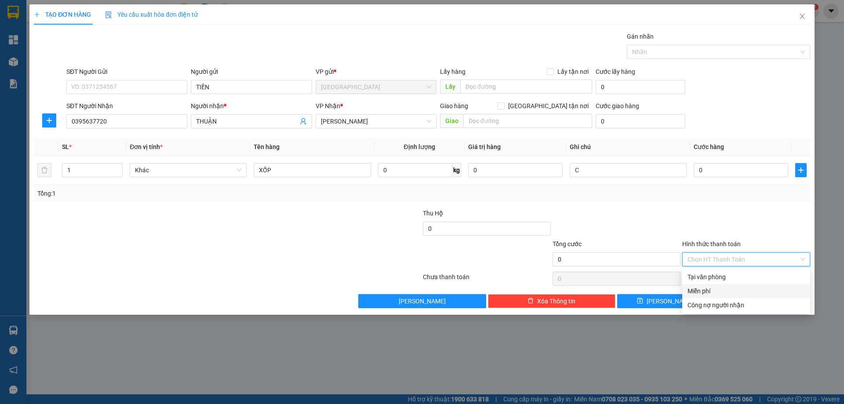
click at [701, 289] on div "Miễn phí" at bounding box center [746, 291] width 117 height 10
click at [733, 306] on button "[PERSON_NAME] và In" at bounding box center [762, 301] width 95 height 14
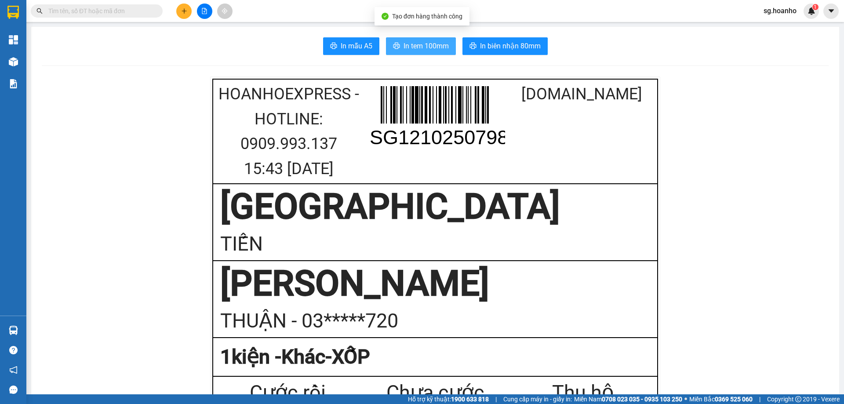
click at [415, 43] on span "In tem 100mm" at bounding box center [426, 45] width 45 height 11
click at [182, 13] on icon "plus" at bounding box center [184, 11] width 6 height 6
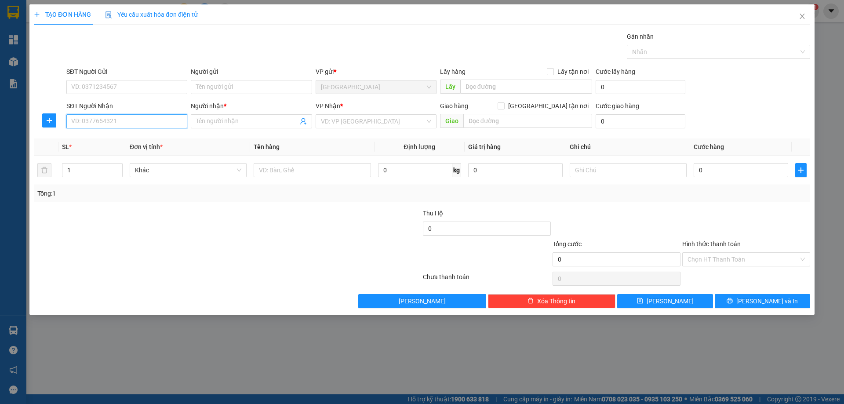
click at [164, 121] on input "SĐT Người Nhận" at bounding box center [126, 121] width 121 height 14
drag, startPoint x: 131, startPoint y: 137, endPoint x: 189, endPoint y: 150, distance: 59.4
click at [134, 137] on div "0914308141 - [GEOGRAPHIC_DATA]" at bounding box center [127, 139] width 110 height 10
type input "0914308141"
type input "ĐỨC NGUYÊN"
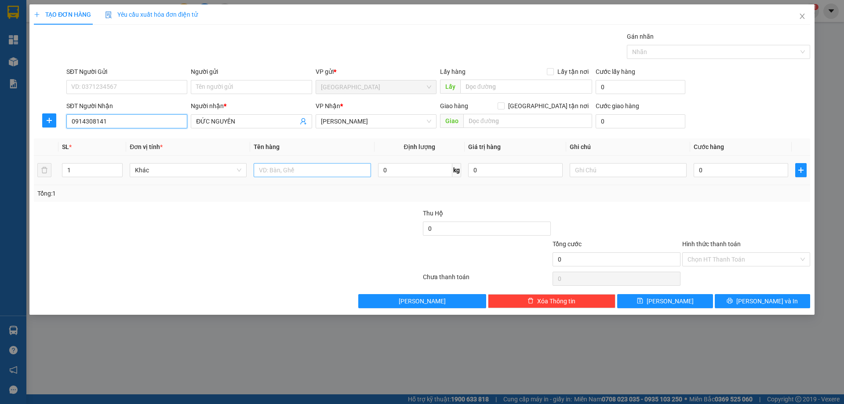
type input "0914308141"
click at [280, 168] on input "text" at bounding box center [312, 170] width 117 height 14
type input "T"
click at [611, 175] on input "text" at bounding box center [628, 170] width 117 height 14
type input "C"
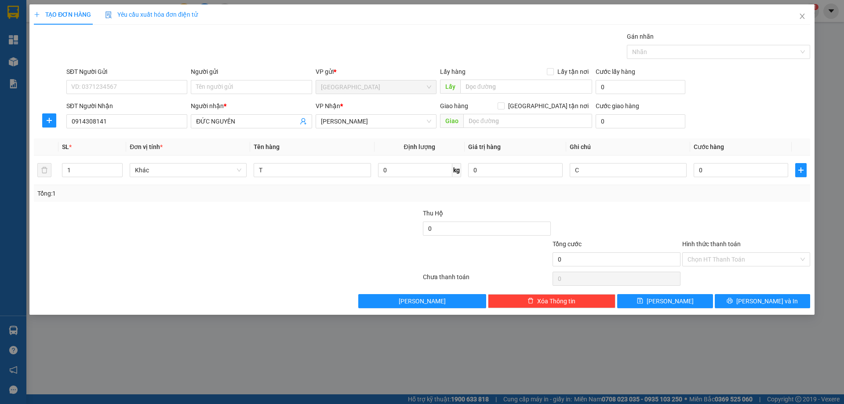
click at [693, 244] on label "Hình thức thanh toán" at bounding box center [711, 243] width 58 height 7
click at [693, 253] on input "Hình thức thanh toán" at bounding box center [743, 259] width 111 height 13
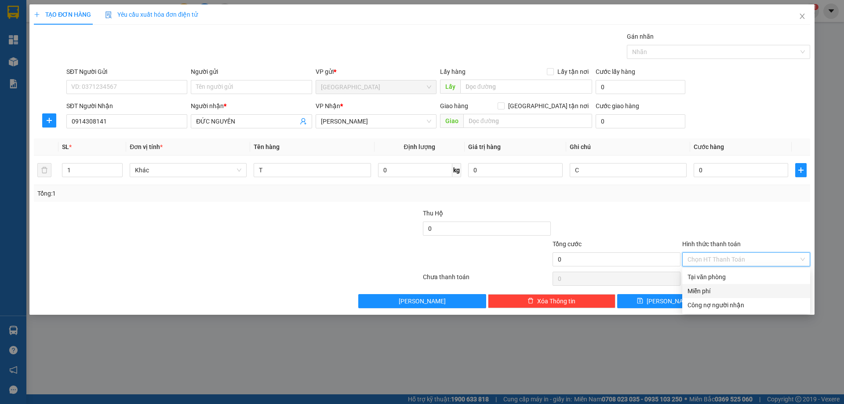
click at [708, 295] on div "Miễn phí" at bounding box center [746, 291] width 117 height 10
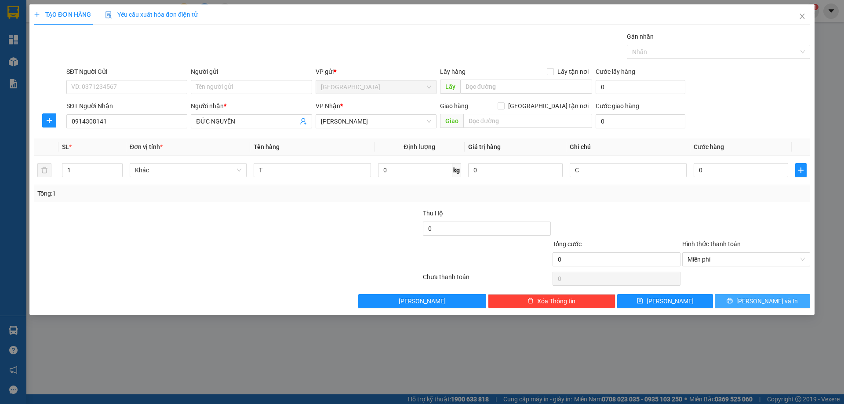
click at [727, 302] on button "[PERSON_NAME] và In" at bounding box center [762, 301] width 95 height 14
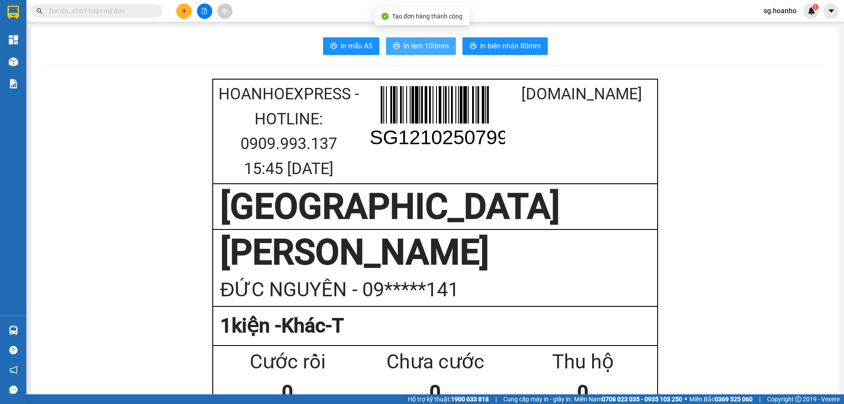
click at [424, 44] on span "In tem 100mm" at bounding box center [426, 45] width 45 height 11
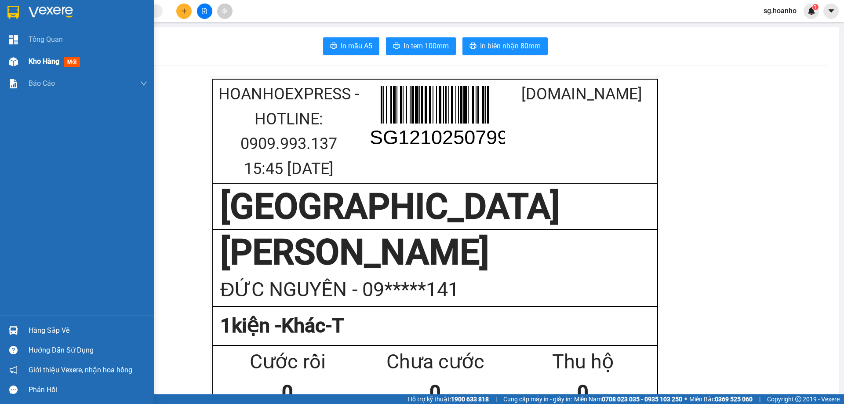
click at [61, 59] on div "Kho hàng mới" at bounding box center [56, 61] width 55 height 11
